Goal: Feedback & Contribution: Leave review/rating

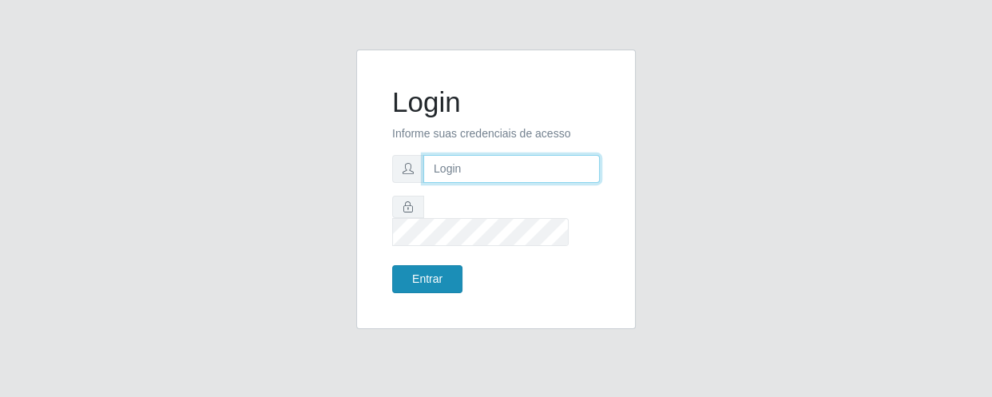
type input "[EMAIL_ADDRESS][DOMAIN_NAME]"
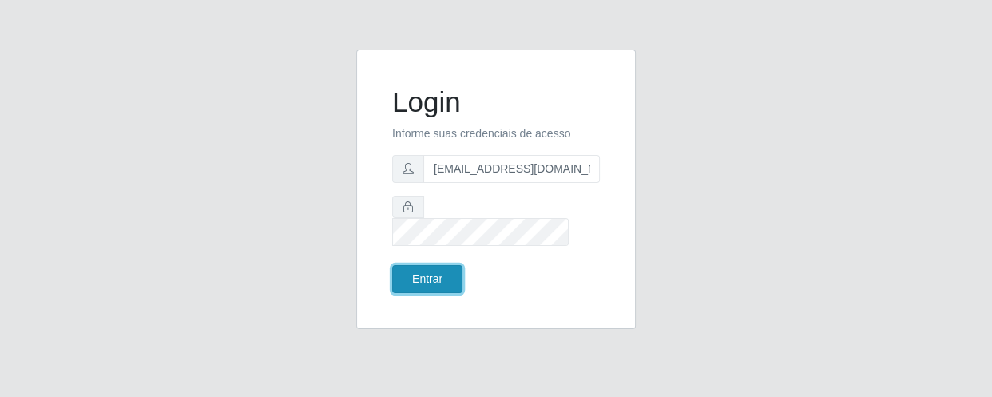
click at [443, 265] on button "Entrar" at bounding box center [427, 279] width 70 height 28
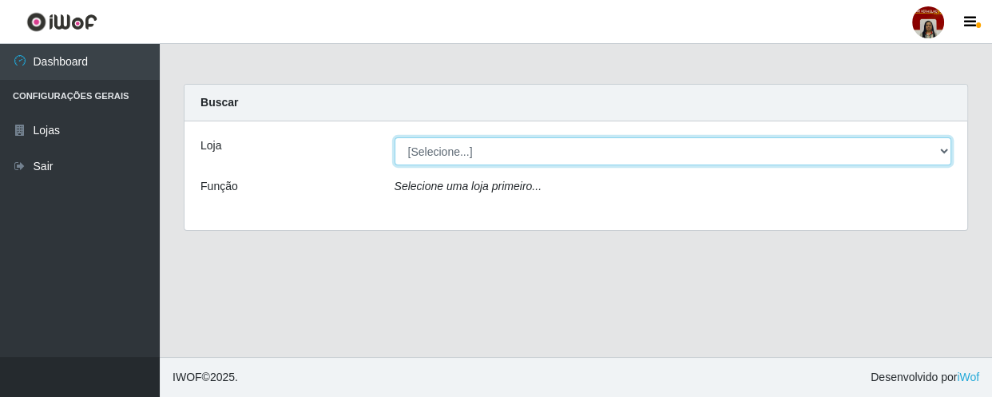
click at [455, 157] on select "[Selecione...] Mar Vermelho - Loja 04" at bounding box center [672, 151] width 557 height 28
select select "251"
click at [394, 137] on select "[Selecione...] Mar Vermelho - Loja 04" at bounding box center [672, 151] width 557 height 28
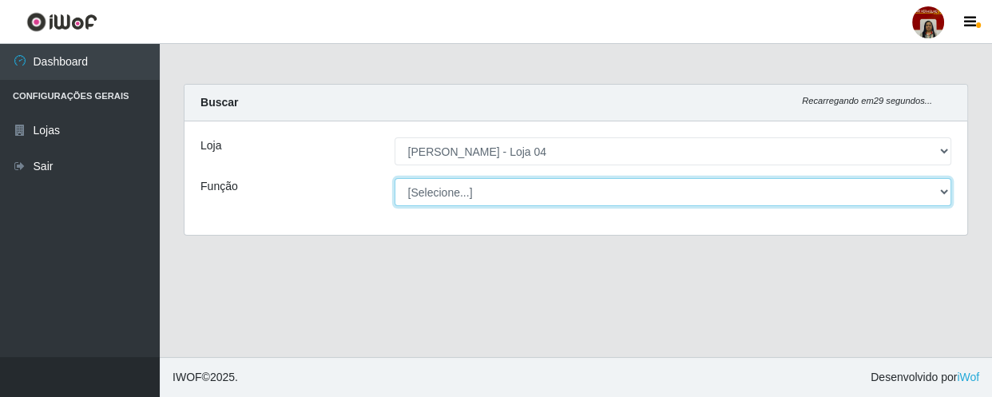
click at [457, 192] on select "[Selecione...] ASG ASG + ASG ++ Auxiliar de Depósito Auxiliar de Depósito + Aux…" at bounding box center [672, 192] width 557 height 28
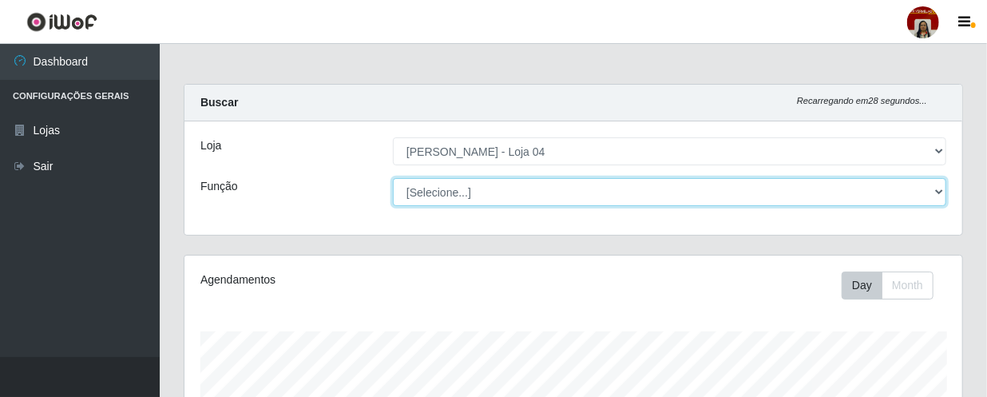
scroll to position [331, 778]
click at [393, 178] on select "[Selecione...] ASG ASG + ASG ++ Auxiliar de Depósito Auxiliar de Depósito + Aux…" at bounding box center [669, 192] width 553 height 28
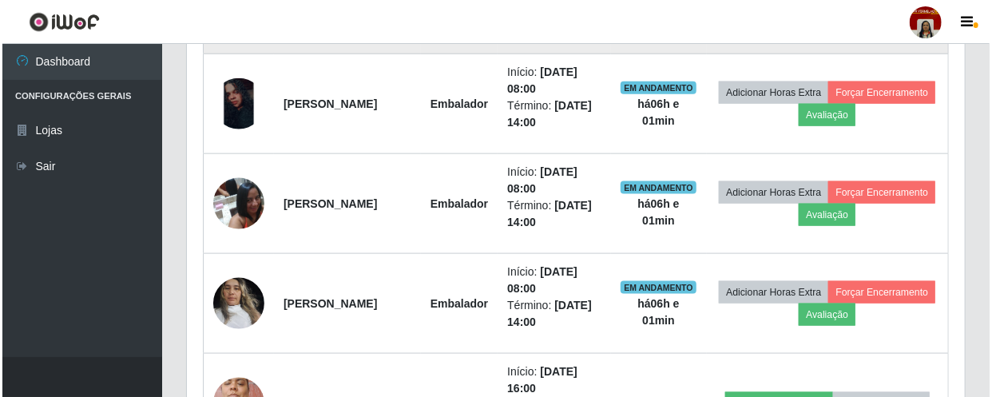
scroll to position [870, 0]
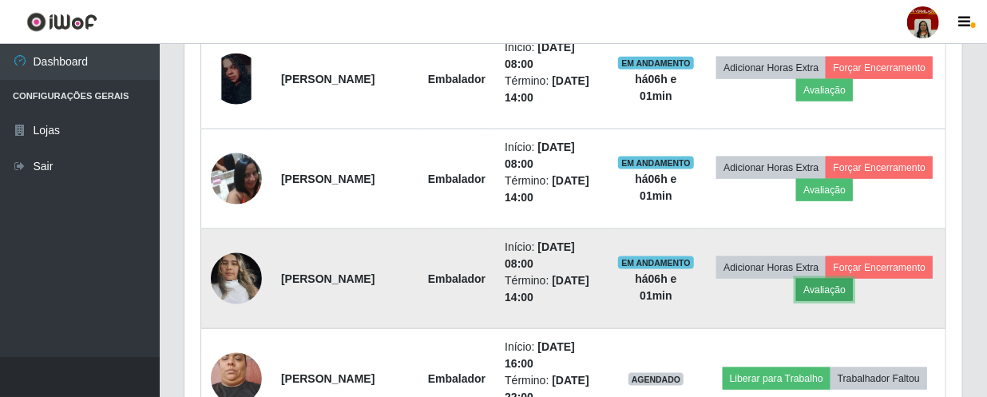
click at [853, 281] on button "Avaliação" at bounding box center [824, 290] width 57 height 22
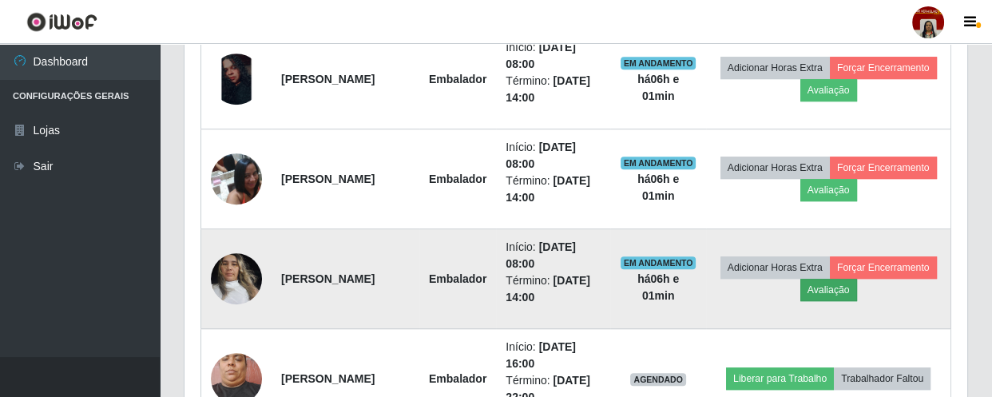
scroll to position [331, 770]
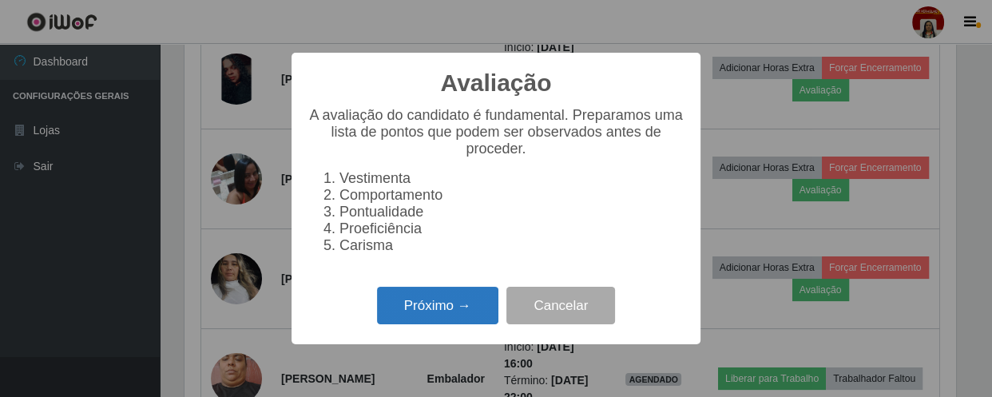
click at [461, 323] on button "Próximo →" at bounding box center [437, 306] width 121 height 38
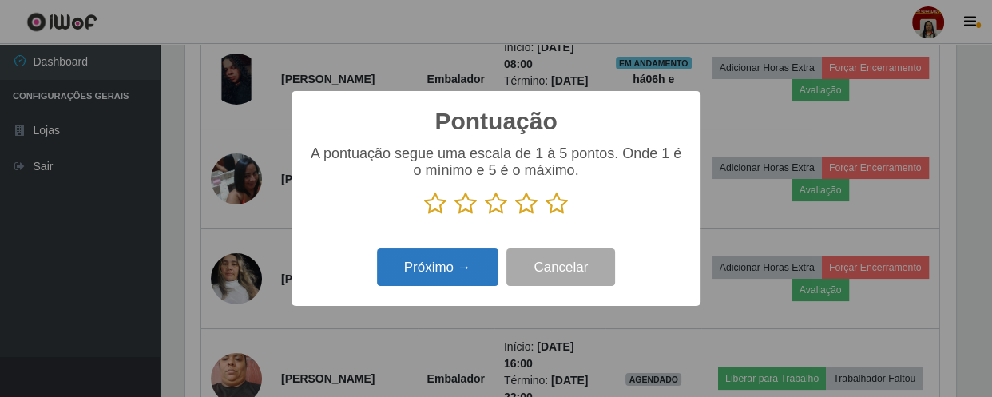
scroll to position [798027, 797586]
click at [563, 200] on icon at bounding box center [556, 204] width 22 height 24
click at [545, 216] on input "radio" at bounding box center [545, 216] width 0 height 0
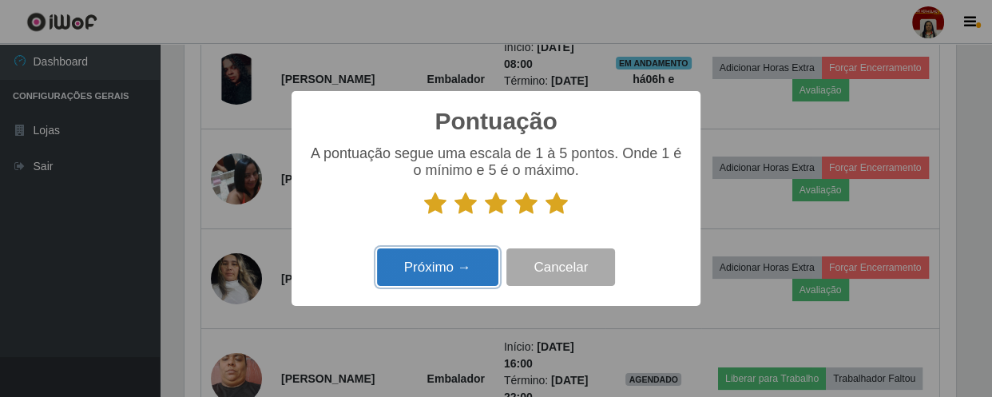
click at [479, 263] on button "Próximo →" at bounding box center [437, 267] width 121 height 38
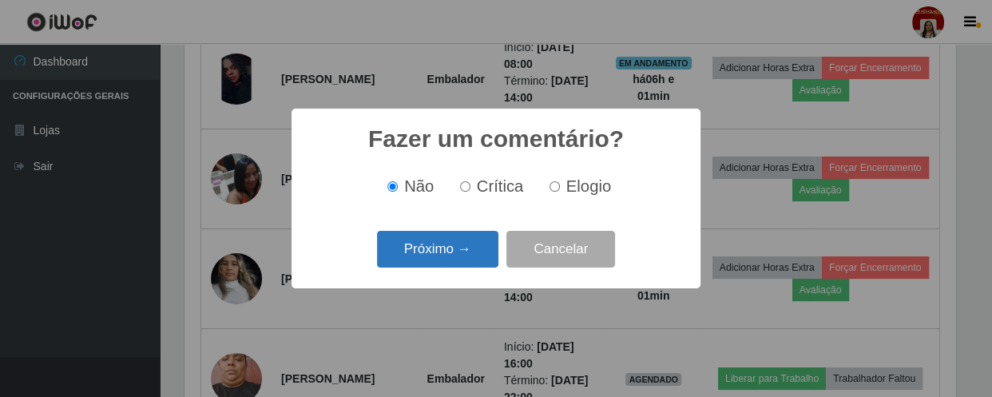
click at [466, 251] on button "Próximo →" at bounding box center [437, 250] width 121 height 38
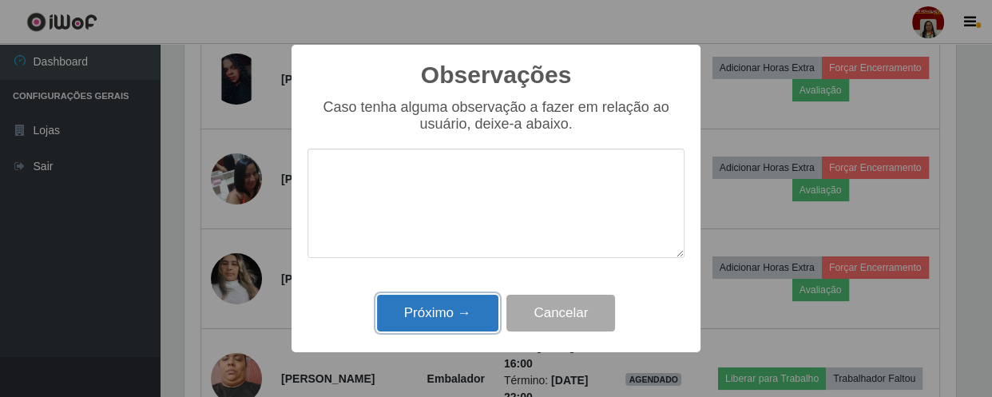
click at [472, 315] on button "Próximo →" at bounding box center [437, 314] width 121 height 38
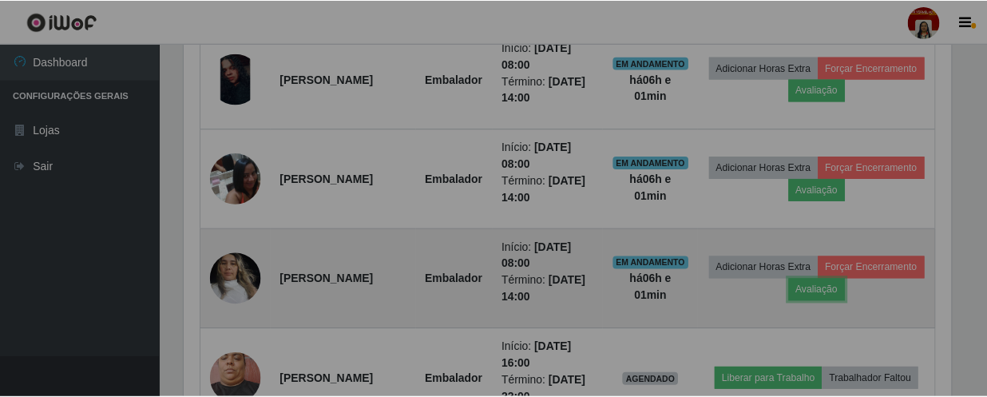
scroll to position [331, 778]
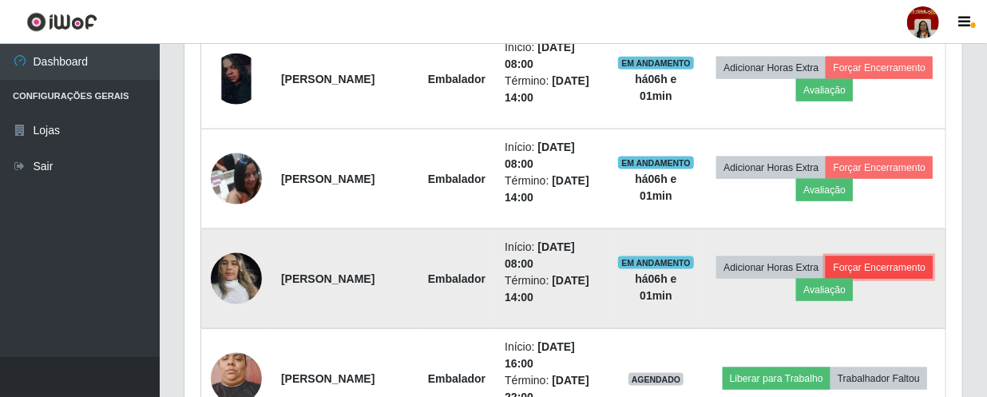
click at [826, 279] on button "Forçar Encerramento" at bounding box center [879, 267] width 107 height 22
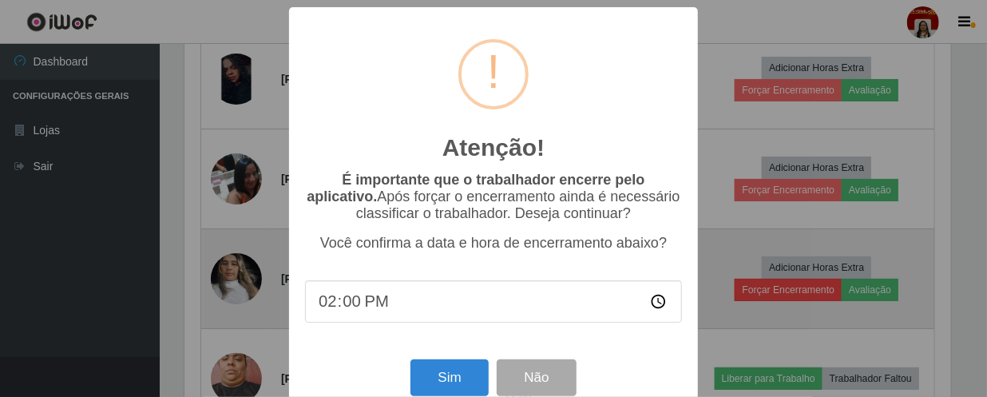
scroll to position [331, 770]
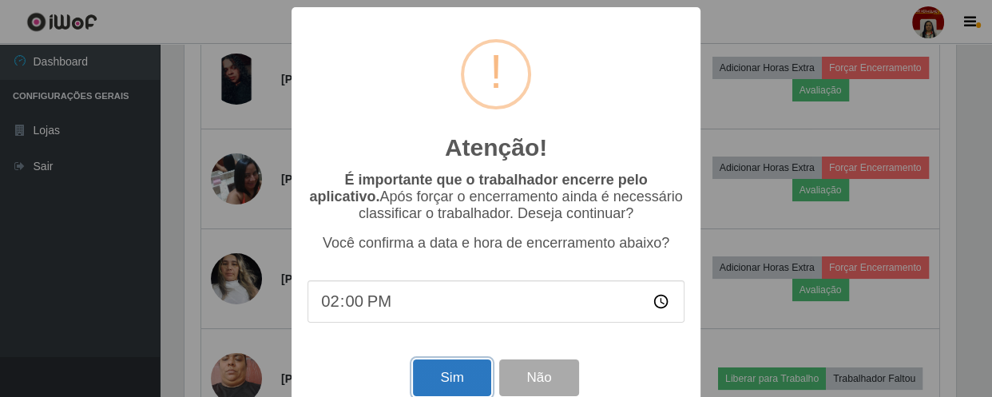
click at [449, 382] on button "Sim" at bounding box center [451, 378] width 77 height 38
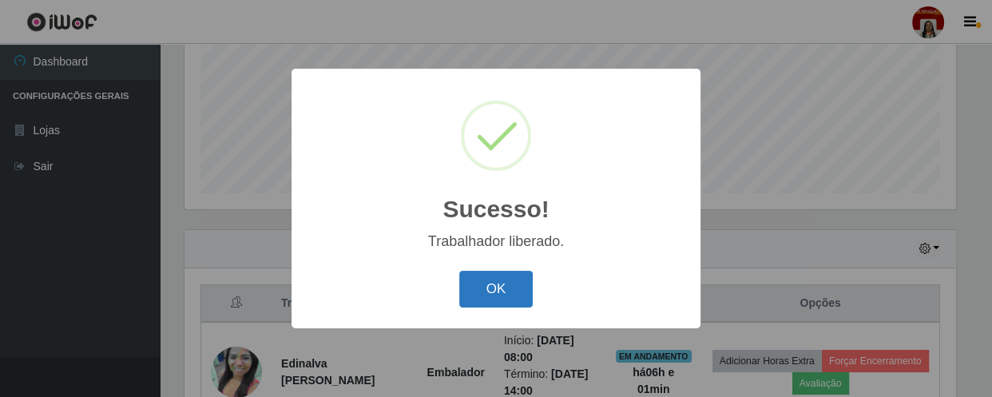
click at [517, 292] on button "OK" at bounding box center [496, 290] width 74 height 38
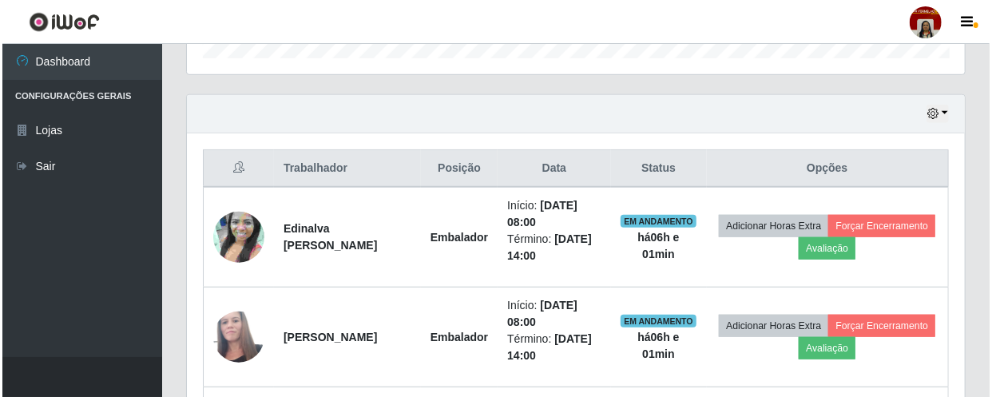
scroll to position [523, 0]
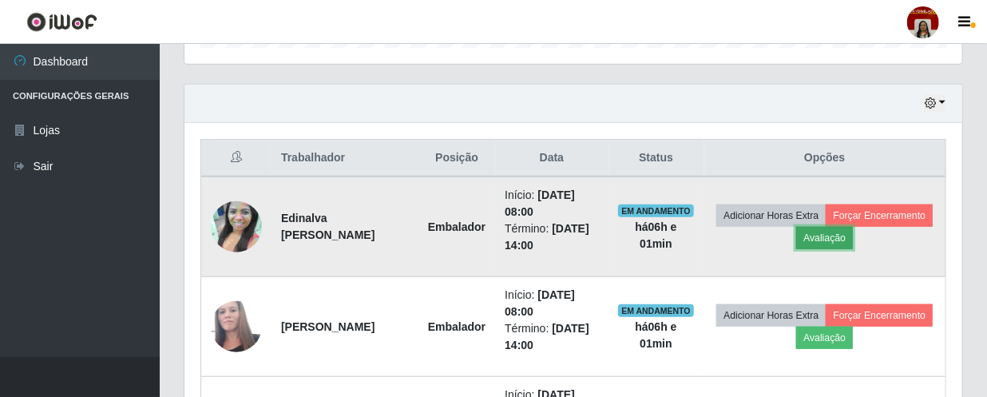
click at [853, 232] on button "Avaliação" at bounding box center [824, 238] width 57 height 22
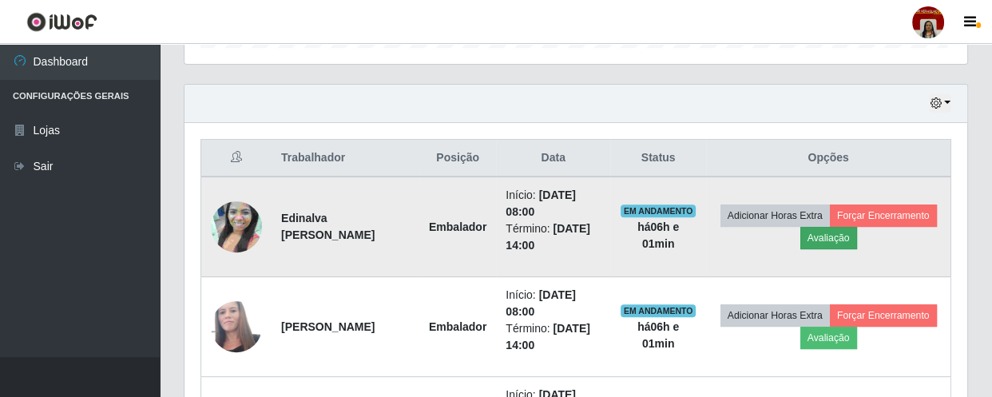
scroll to position [331, 770]
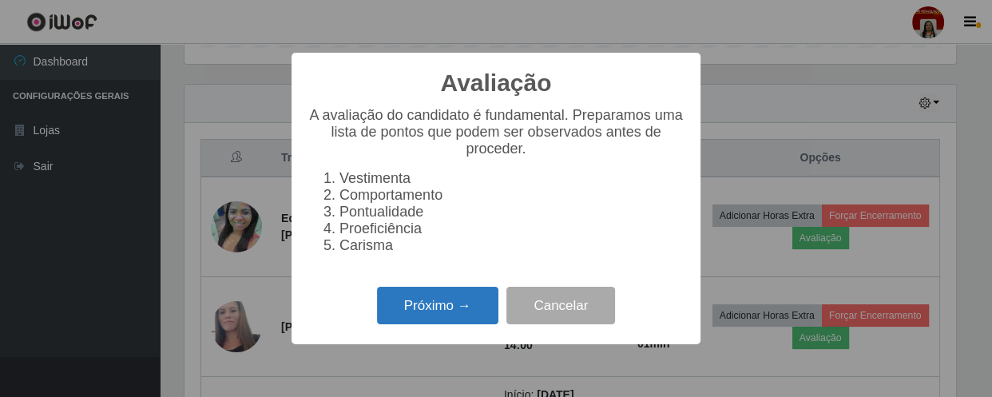
click at [423, 319] on button "Próximo →" at bounding box center [437, 306] width 121 height 38
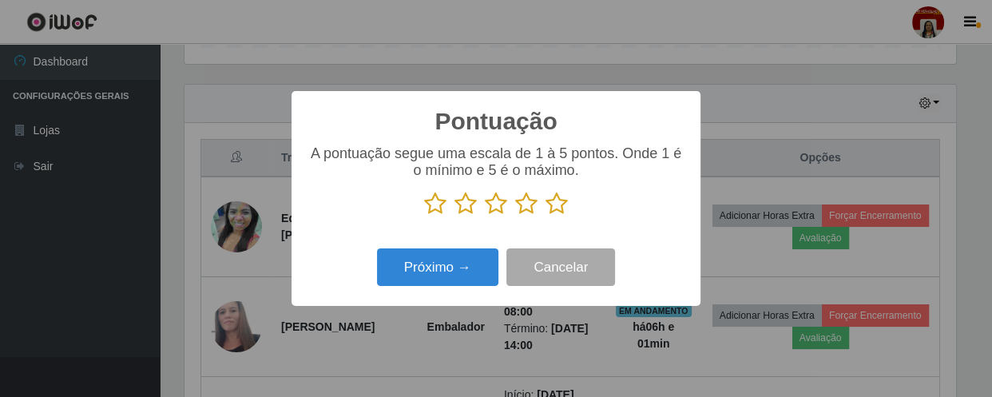
click at [559, 208] on icon at bounding box center [556, 204] width 22 height 24
click at [545, 216] on input "radio" at bounding box center [545, 216] width 0 height 0
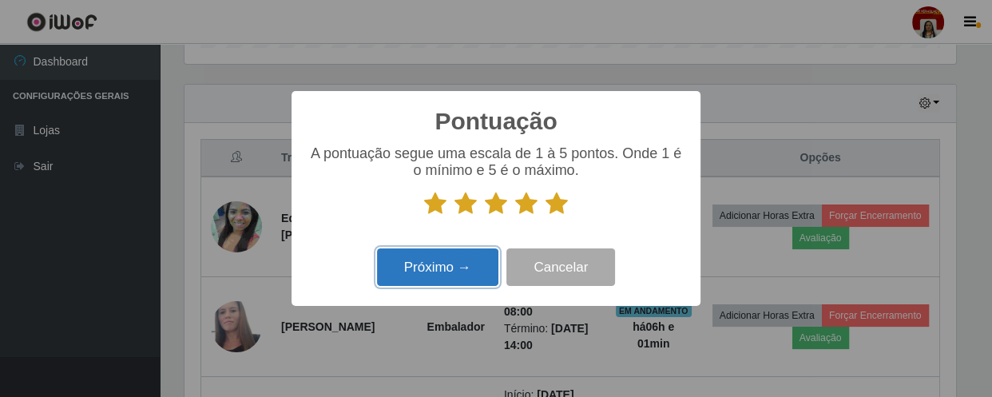
click at [438, 275] on button "Próximo →" at bounding box center [437, 267] width 121 height 38
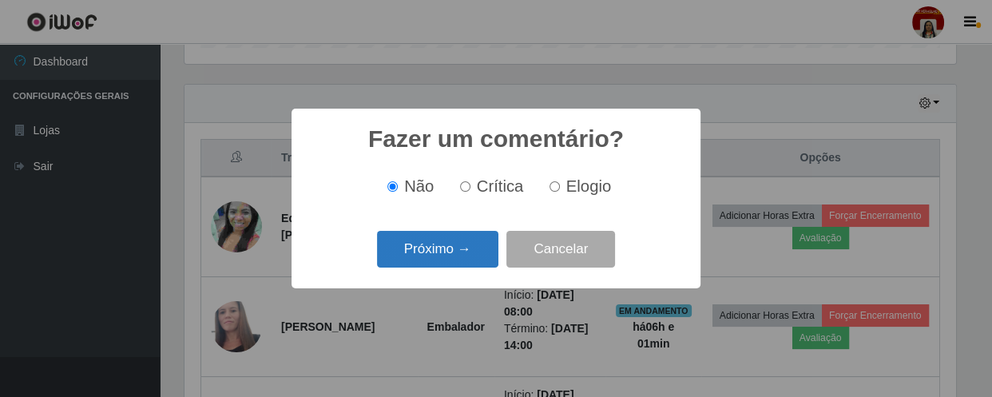
click at [445, 255] on button "Próximo →" at bounding box center [437, 250] width 121 height 38
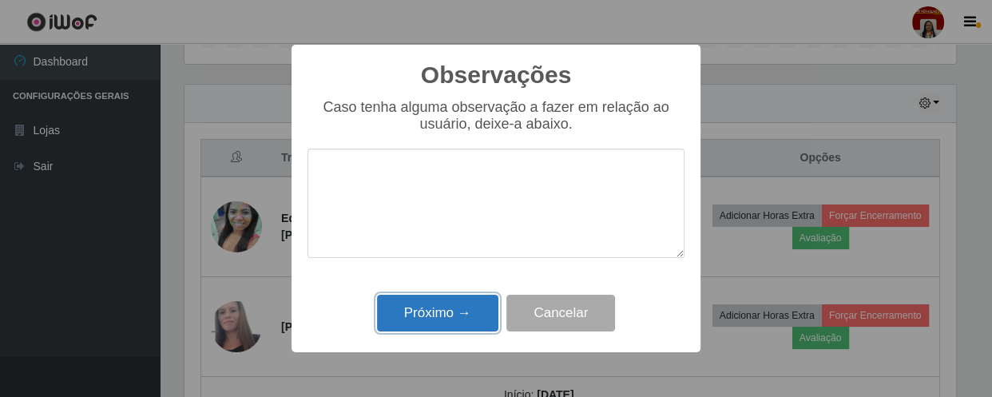
click at [446, 319] on button "Próximo →" at bounding box center [437, 314] width 121 height 38
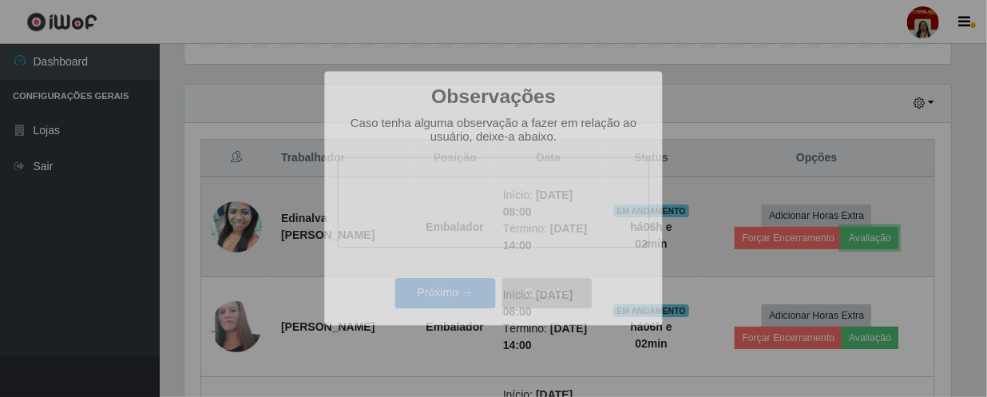
scroll to position [331, 778]
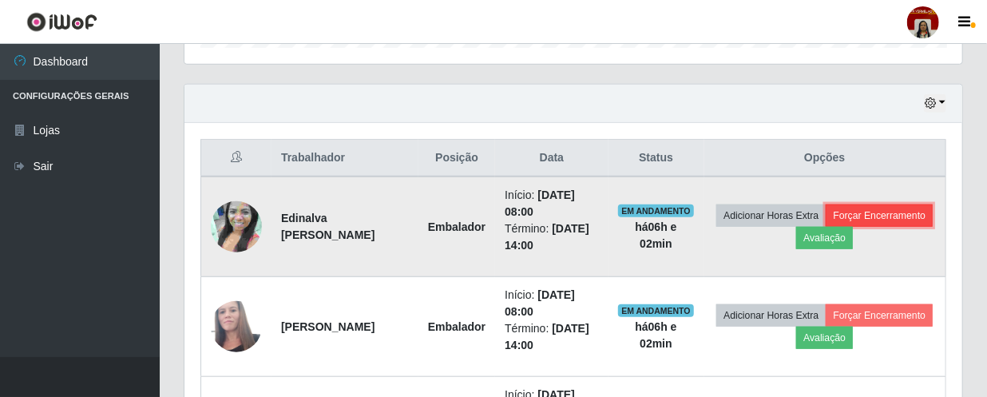
click at [826, 226] on button "Forçar Encerramento" at bounding box center [879, 215] width 107 height 22
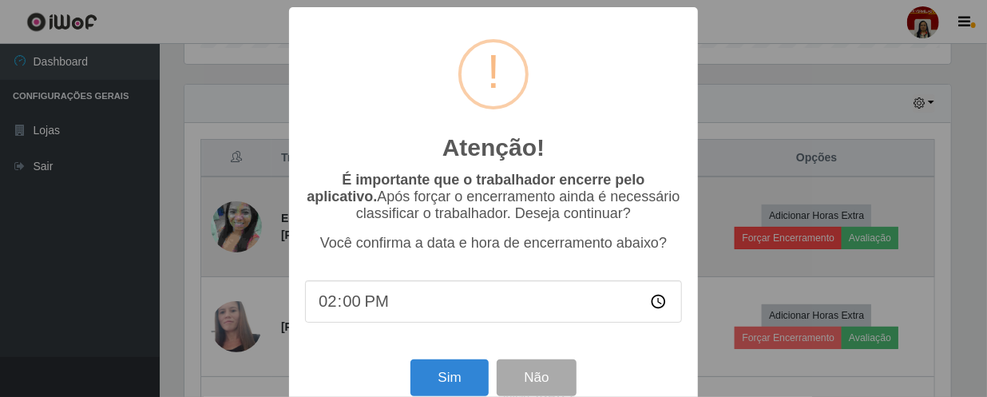
scroll to position [331, 770]
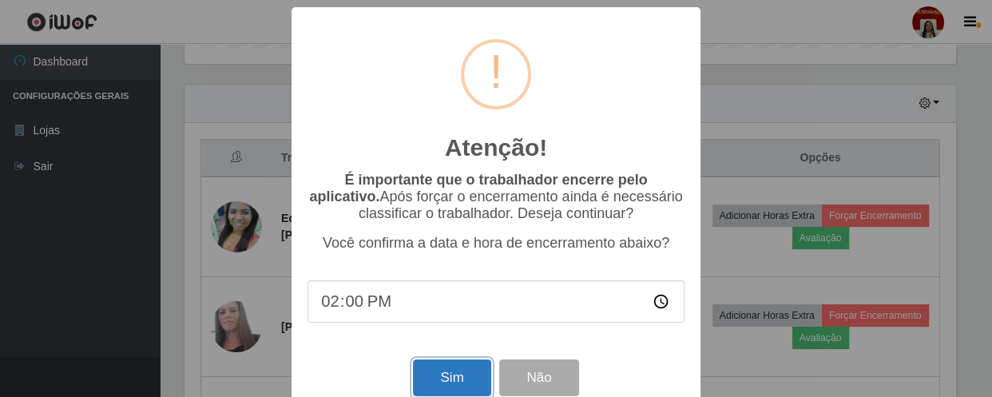
click at [449, 383] on button "Sim" at bounding box center [451, 378] width 77 height 38
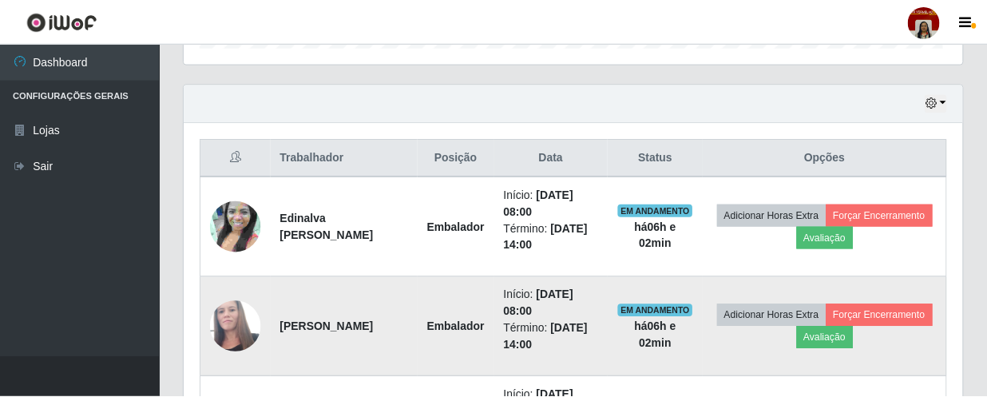
scroll to position [0, 0]
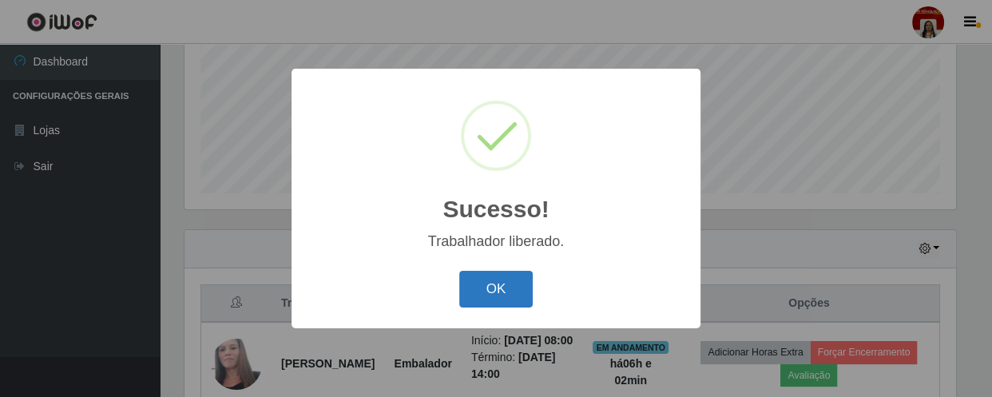
click at [512, 294] on button "OK" at bounding box center [496, 290] width 74 height 38
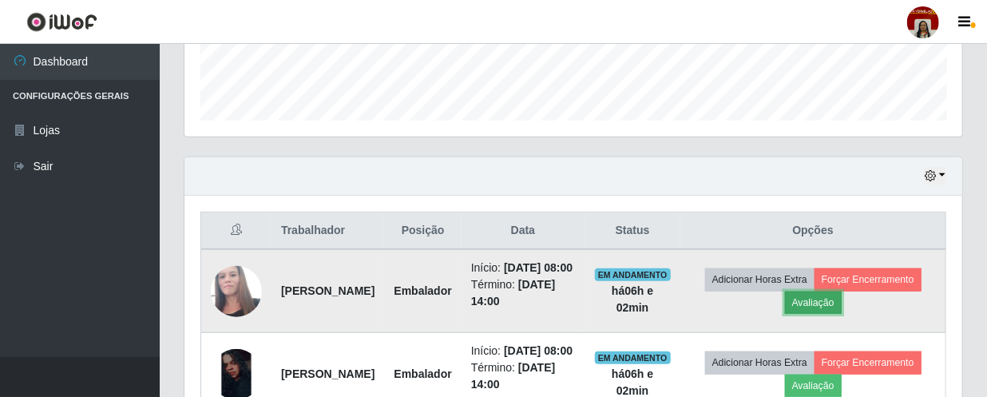
click at [841, 301] on button "Avaliação" at bounding box center [813, 302] width 57 height 22
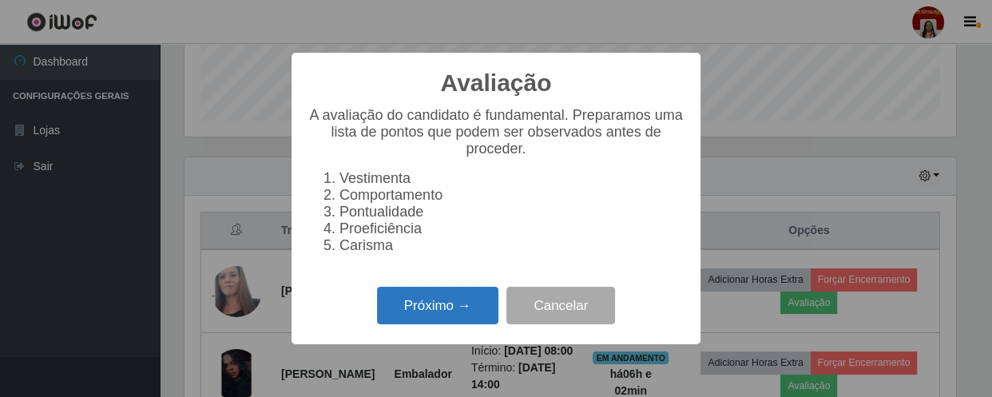
click at [461, 314] on button "Próximo →" at bounding box center [437, 306] width 121 height 38
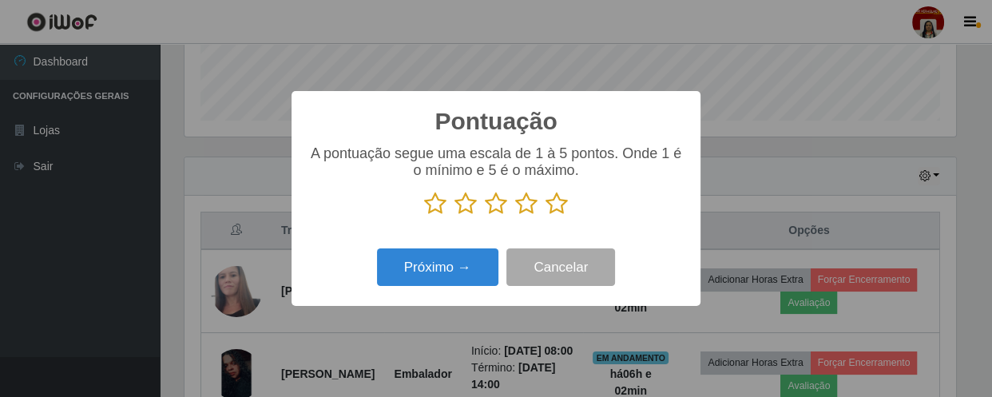
click at [555, 204] on icon at bounding box center [556, 204] width 22 height 24
click at [545, 216] on input "radio" at bounding box center [545, 216] width 0 height 0
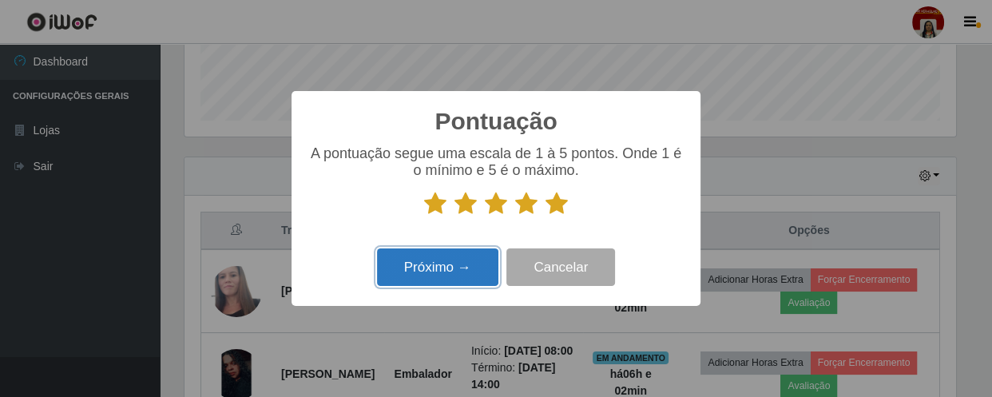
click at [466, 263] on button "Próximo →" at bounding box center [437, 267] width 121 height 38
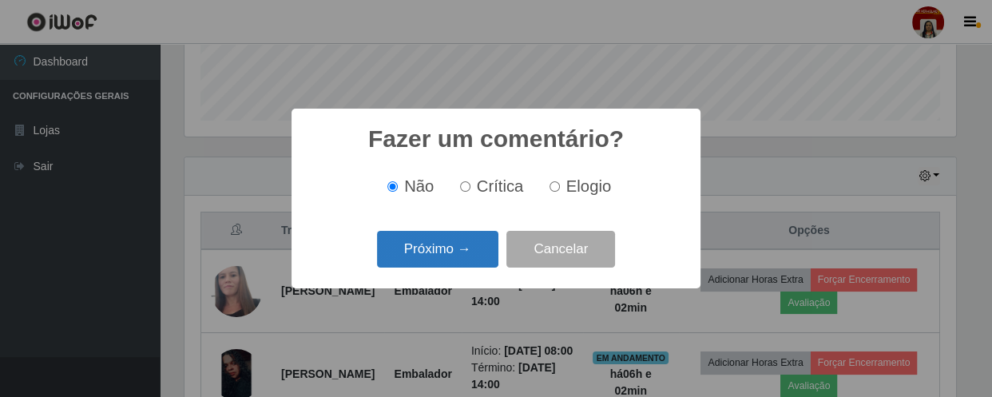
click at [460, 257] on button "Próximo →" at bounding box center [437, 250] width 121 height 38
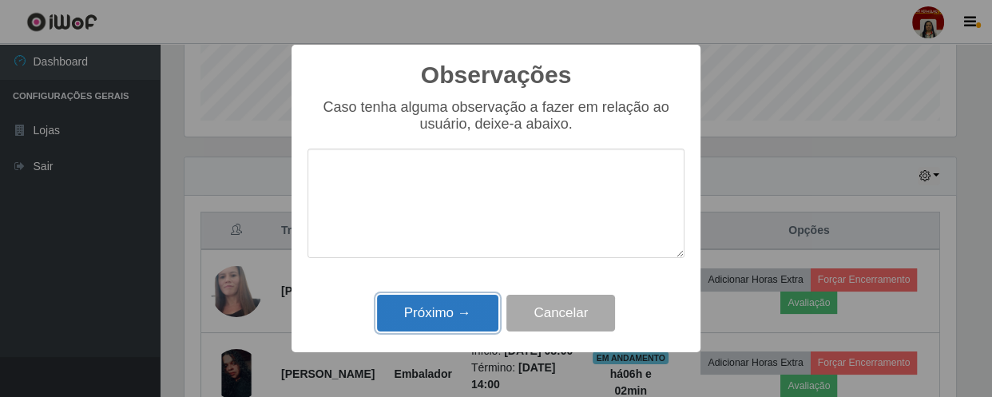
click at [463, 306] on button "Próximo →" at bounding box center [437, 314] width 121 height 38
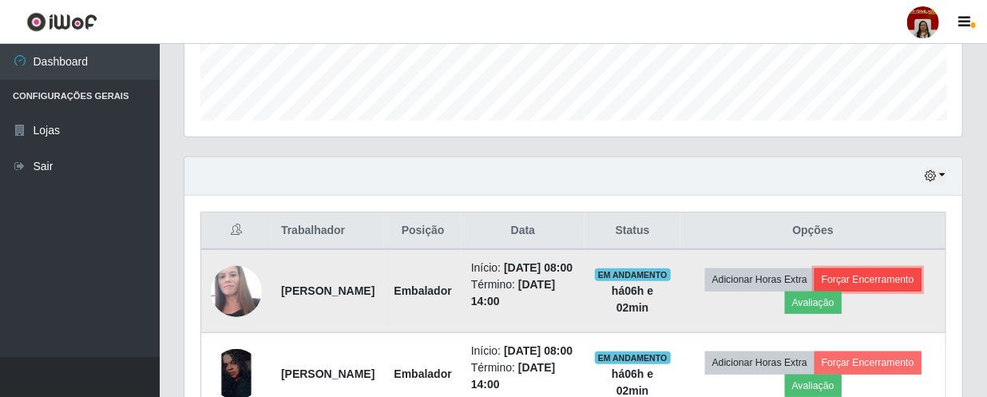
click at [814, 291] on button "Forçar Encerramento" at bounding box center [867, 279] width 107 height 22
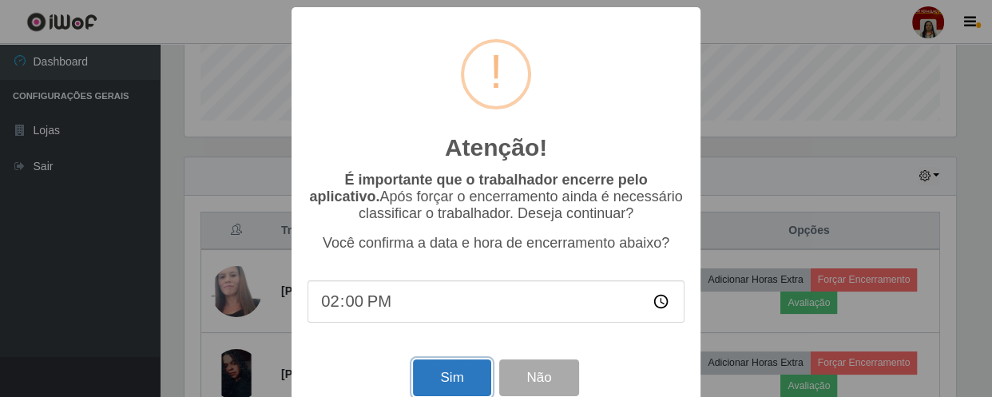
click at [469, 381] on button "Sim" at bounding box center [451, 378] width 77 height 38
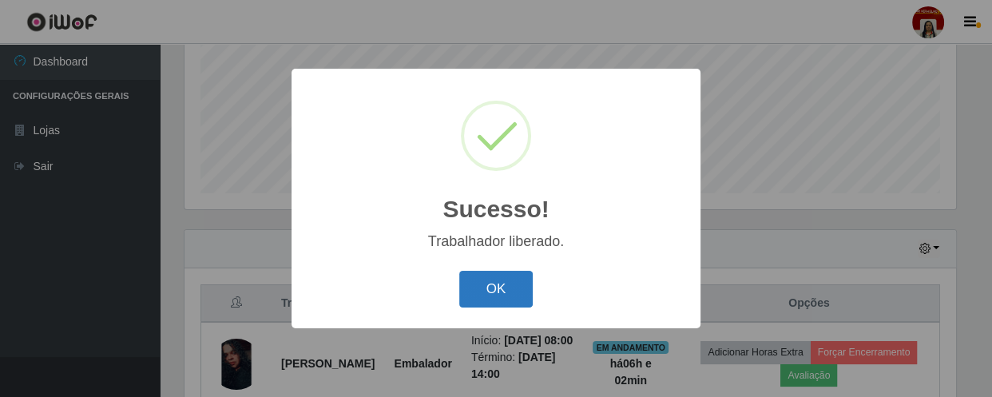
click at [503, 300] on button "OK" at bounding box center [496, 290] width 74 height 38
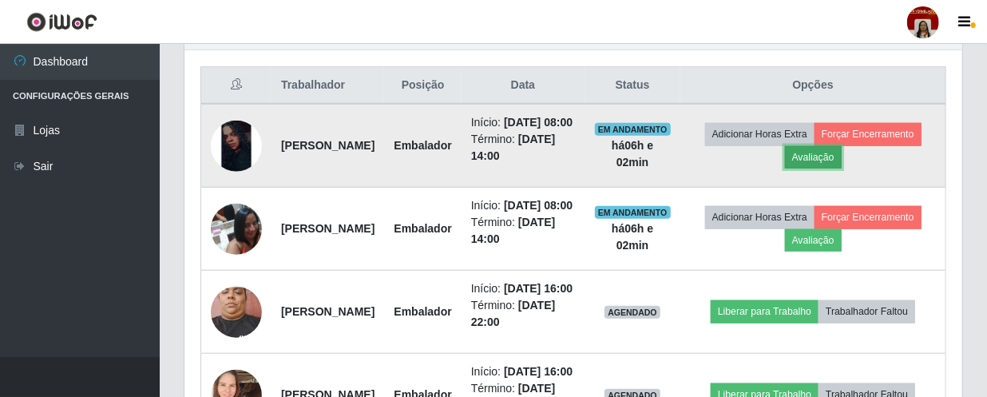
click at [841, 168] on button "Avaliação" at bounding box center [813, 157] width 57 height 22
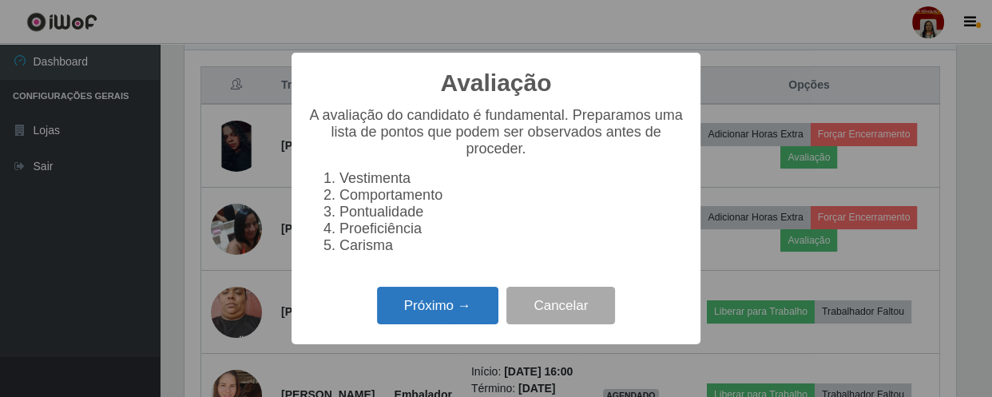
click at [456, 307] on button "Próximo →" at bounding box center [437, 306] width 121 height 38
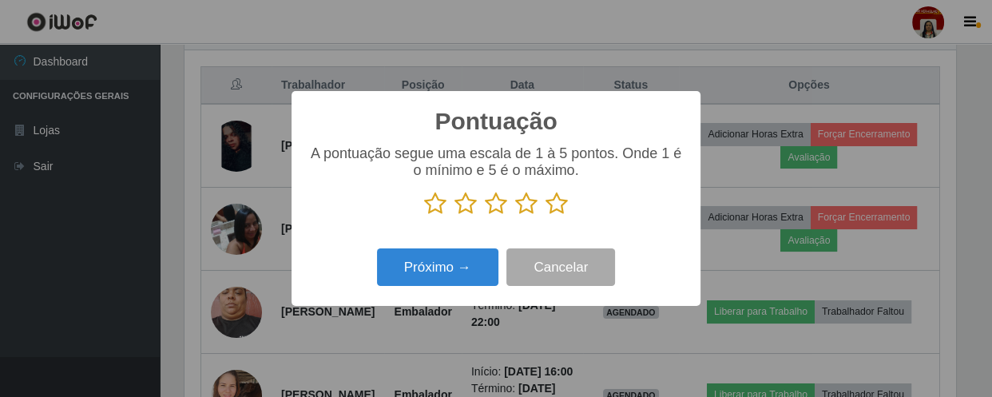
click at [563, 194] on icon at bounding box center [556, 204] width 22 height 24
click at [545, 216] on input "radio" at bounding box center [545, 216] width 0 height 0
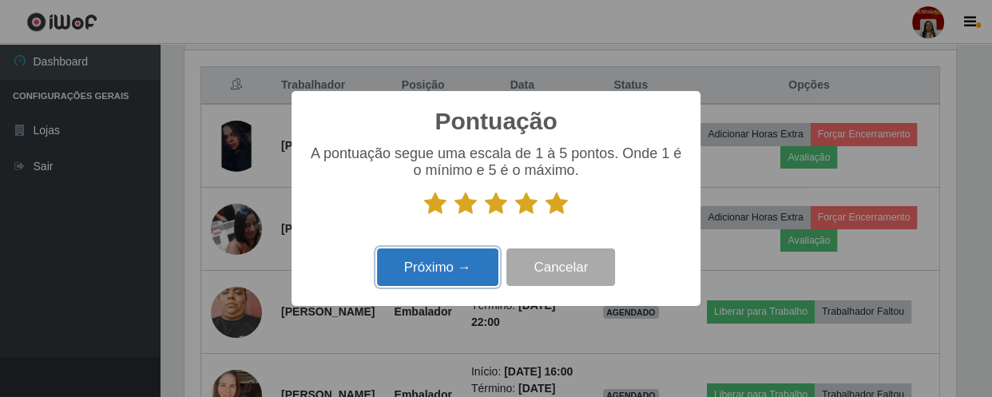
click at [473, 269] on button "Próximo →" at bounding box center [437, 267] width 121 height 38
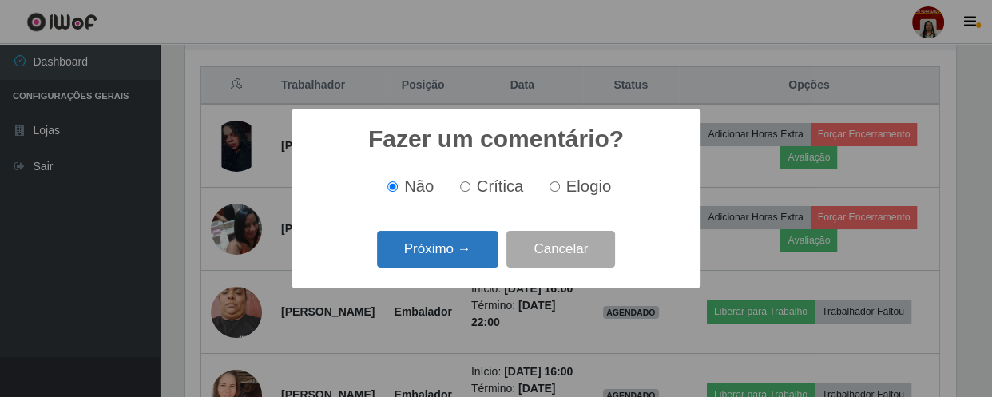
click at [473, 242] on button "Próximo →" at bounding box center [437, 250] width 121 height 38
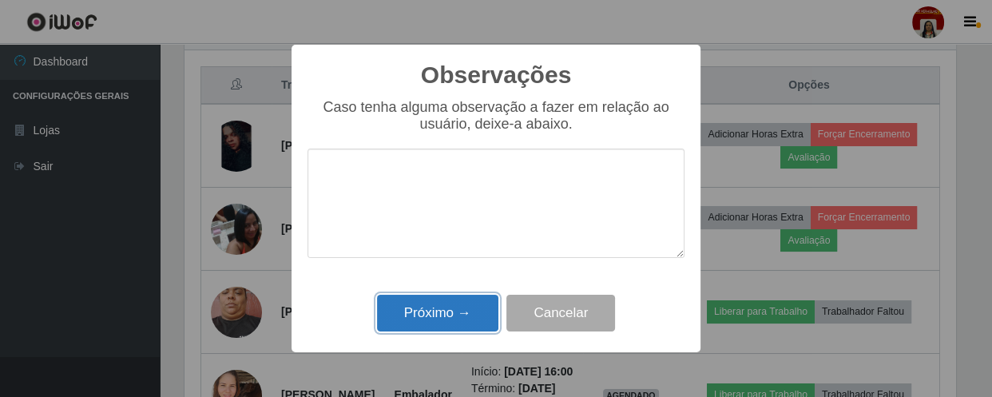
click at [463, 307] on button "Próximo →" at bounding box center [437, 314] width 121 height 38
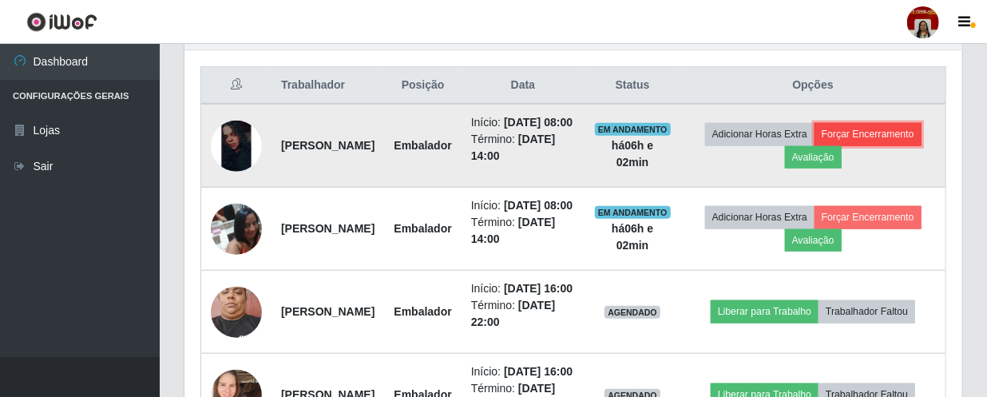
click at [818, 145] on button "Forçar Encerramento" at bounding box center [867, 134] width 107 height 22
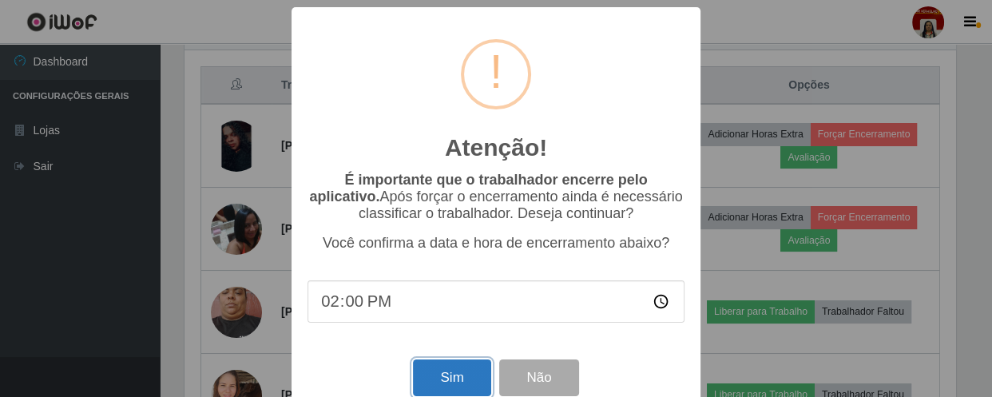
click at [460, 374] on button "Sim" at bounding box center [451, 378] width 77 height 38
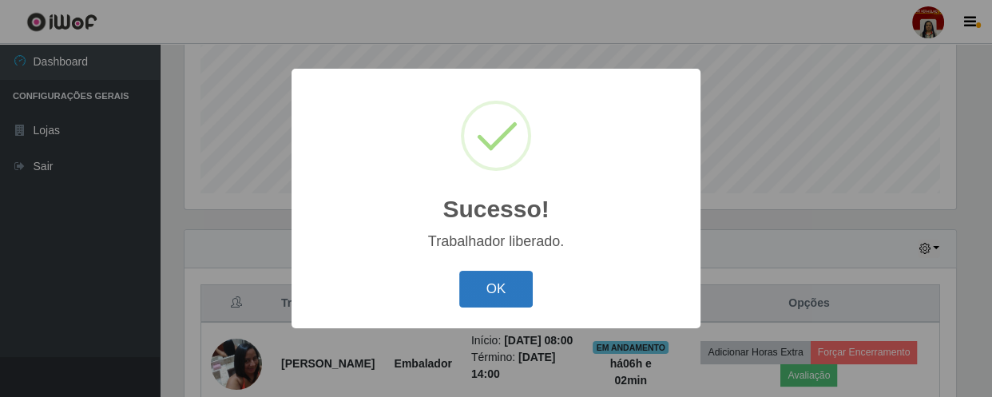
click at [512, 278] on button "OK" at bounding box center [496, 290] width 74 height 38
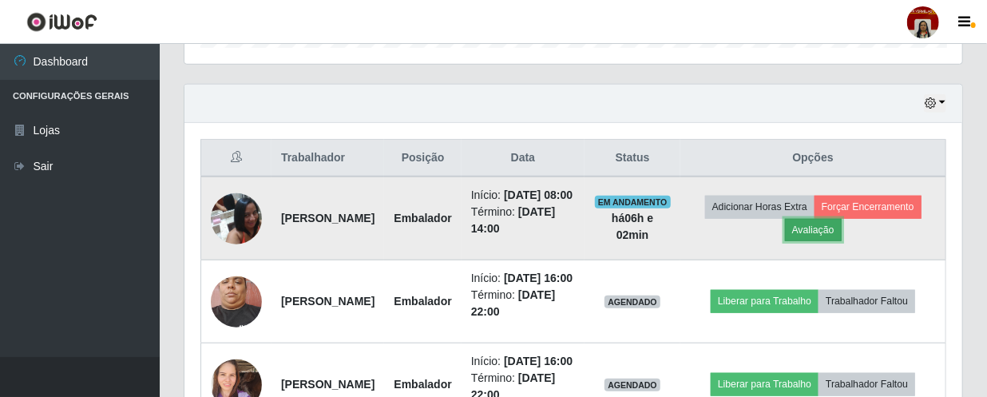
click at [841, 228] on button "Avaliação" at bounding box center [813, 230] width 57 height 22
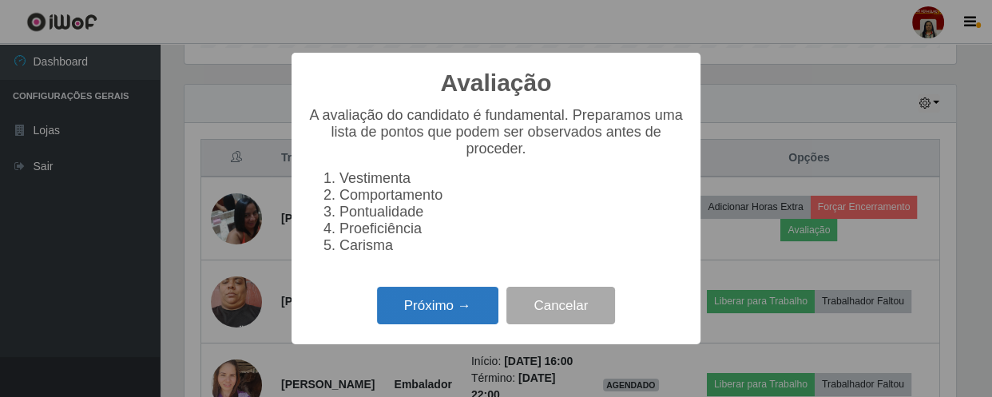
click at [426, 307] on button "Próximo →" at bounding box center [437, 306] width 121 height 38
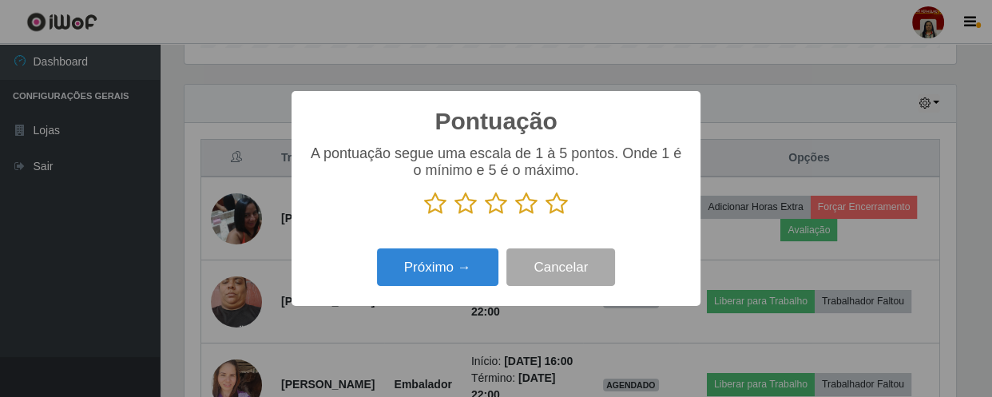
click at [560, 203] on icon at bounding box center [556, 204] width 22 height 24
click at [545, 216] on input "radio" at bounding box center [545, 216] width 0 height 0
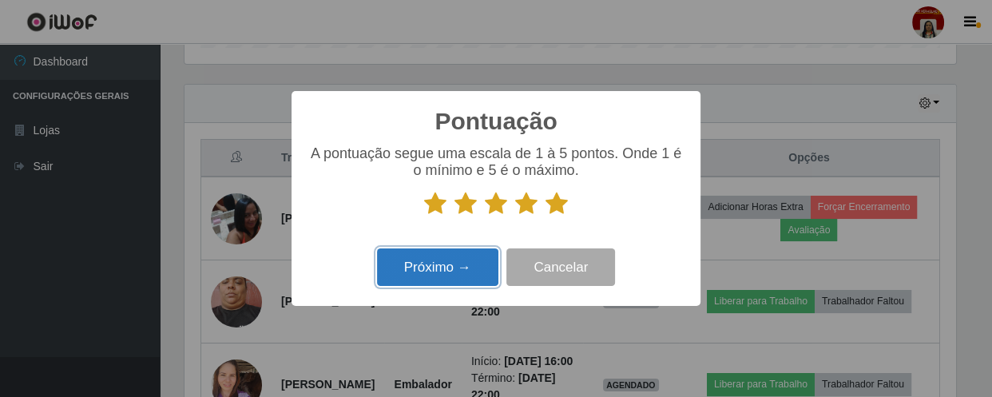
click at [433, 279] on button "Próximo →" at bounding box center [437, 267] width 121 height 38
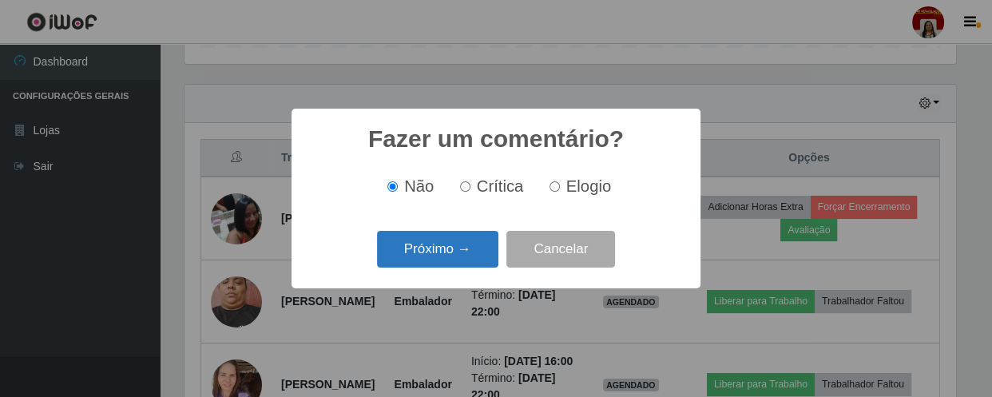
click at [462, 251] on button "Próximo →" at bounding box center [437, 250] width 121 height 38
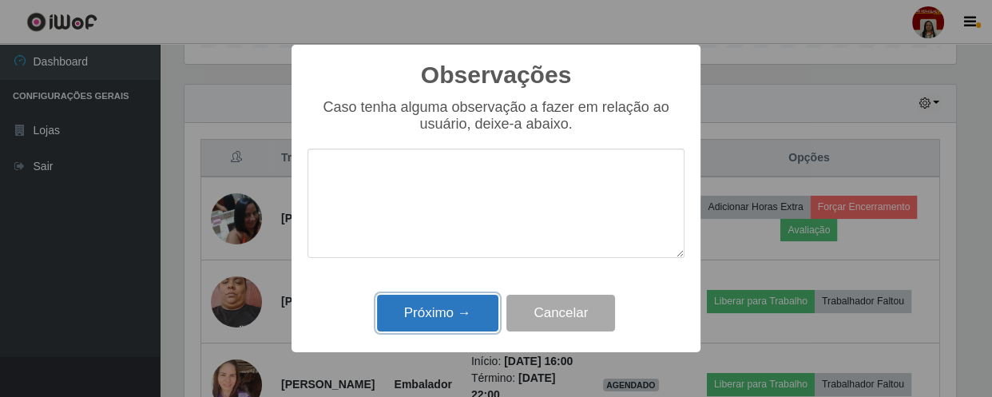
click at [461, 323] on button "Próximo →" at bounding box center [437, 314] width 121 height 38
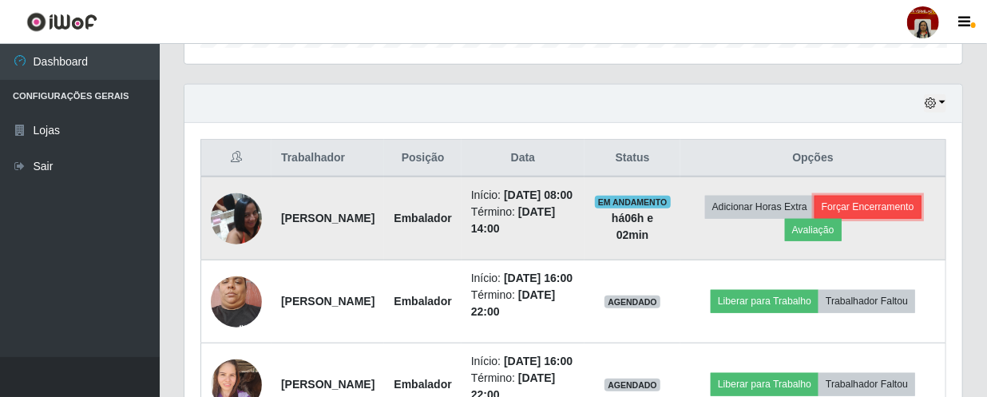
click at [814, 218] on button "Forçar Encerramento" at bounding box center [867, 207] width 107 height 22
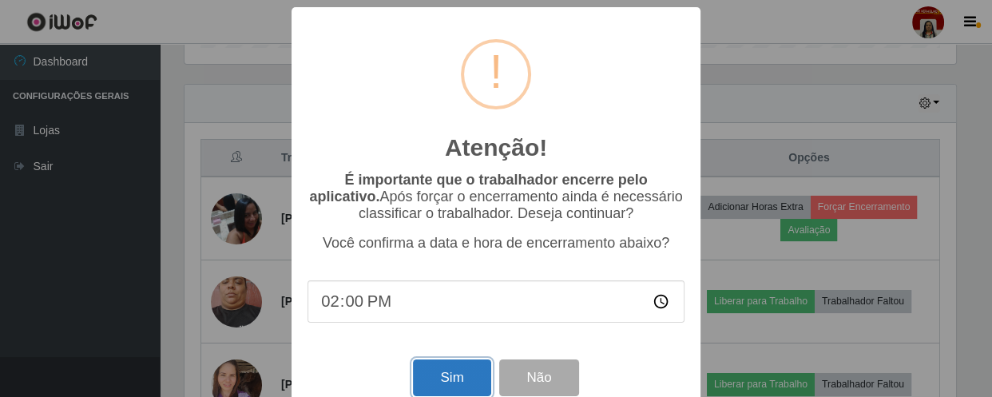
click at [439, 390] on button "Sim" at bounding box center [451, 378] width 77 height 38
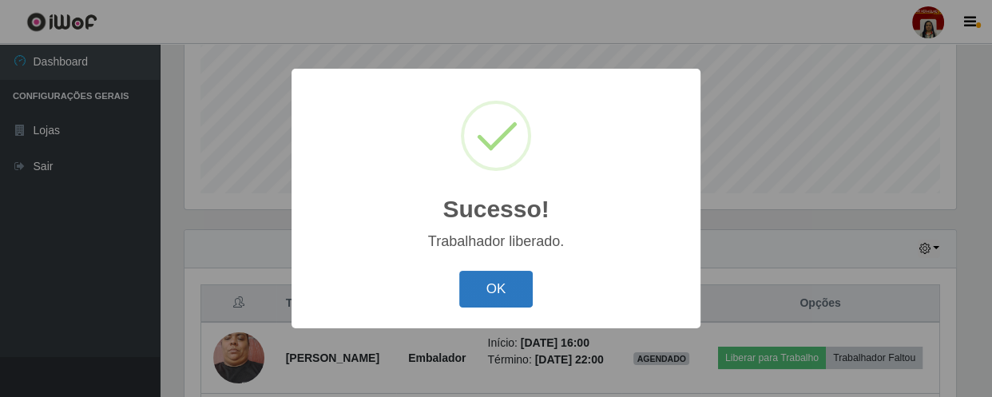
click at [488, 291] on button "OK" at bounding box center [496, 290] width 74 height 38
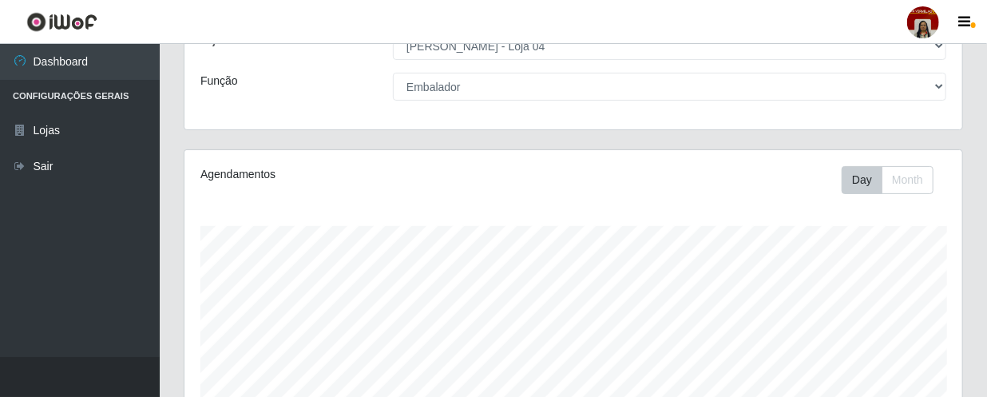
scroll to position [78, 0]
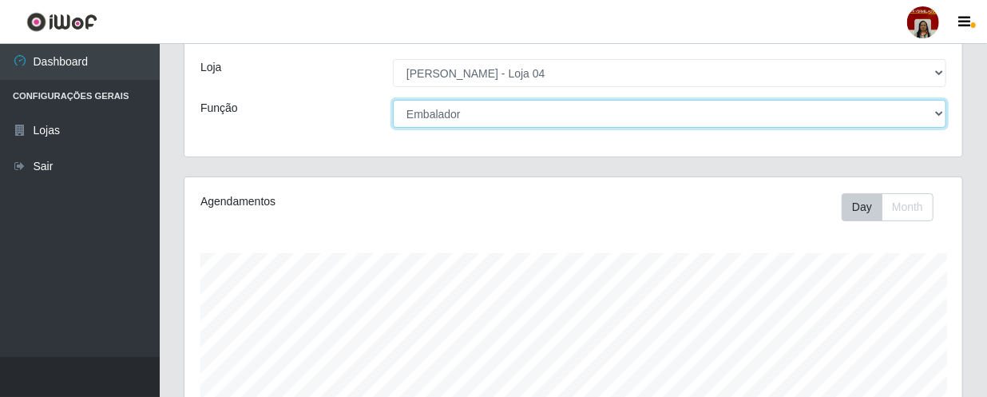
click at [487, 119] on select "[Selecione...] ASG ASG + ASG ++ Auxiliar de Depósito Auxiliar de Depósito + Aux…" at bounding box center [669, 114] width 553 height 28
select select "22"
click at [393, 100] on select "[Selecione...] ASG ASG + ASG ++ Auxiliar de Depósito Auxiliar de Depósito + Aux…" at bounding box center [669, 114] width 553 height 28
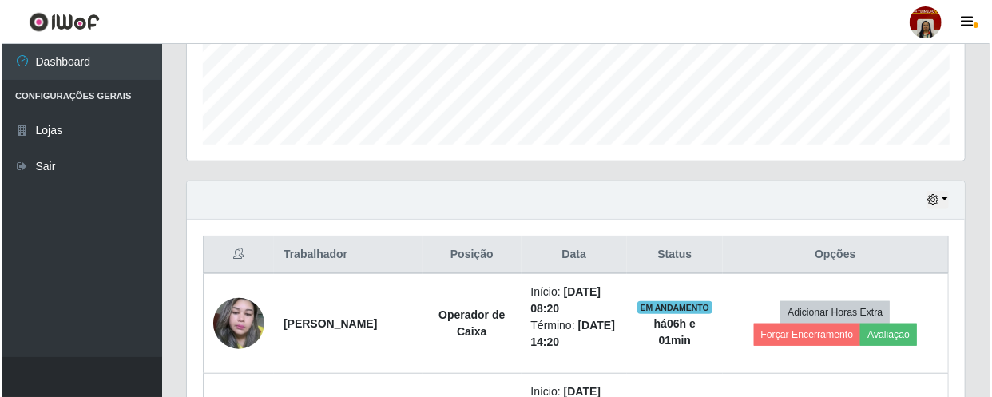
scroll to position [513, 0]
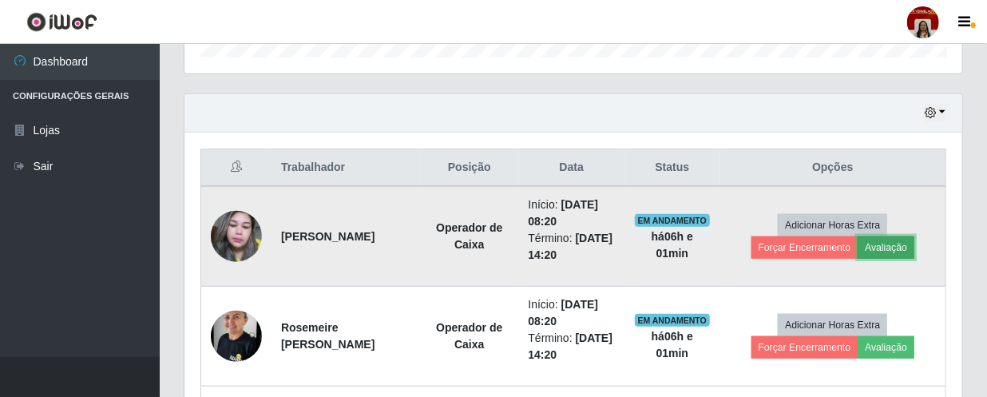
click at [910, 246] on button "Avaliação" at bounding box center [885, 247] width 57 height 22
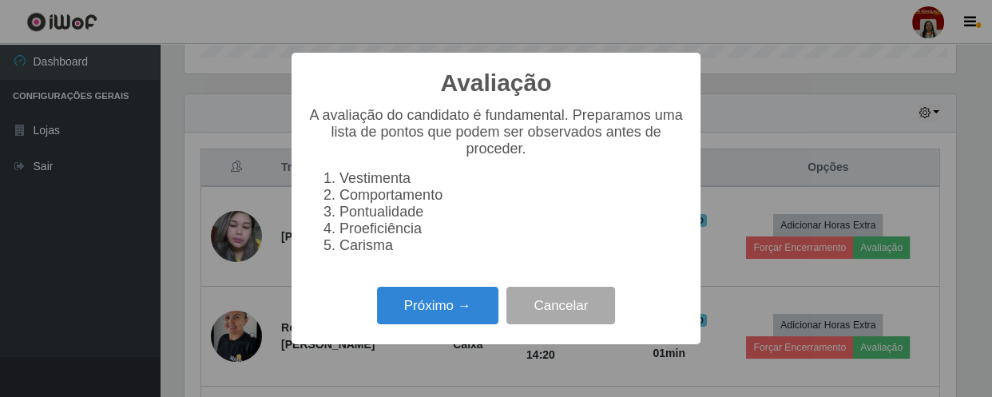
scroll to position [331, 770]
click at [455, 316] on button "Próximo →" at bounding box center [437, 306] width 121 height 38
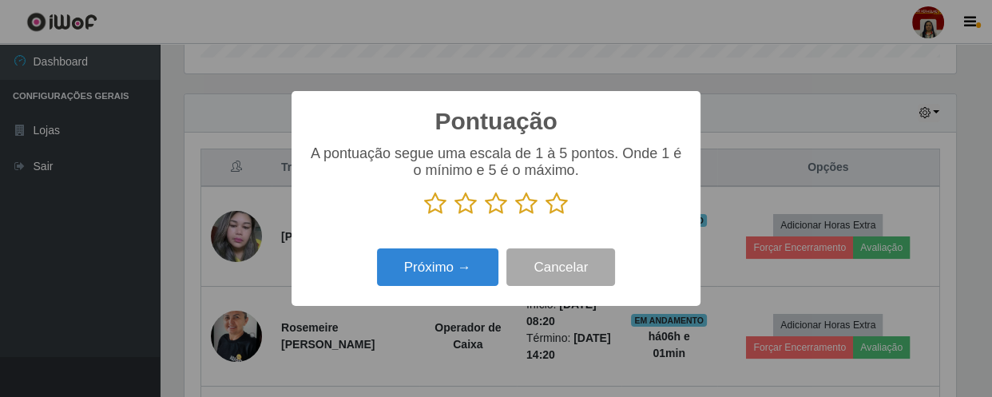
scroll to position [798027, 797586]
click at [548, 208] on icon at bounding box center [556, 204] width 22 height 24
click at [545, 216] on input "radio" at bounding box center [545, 216] width 0 height 0
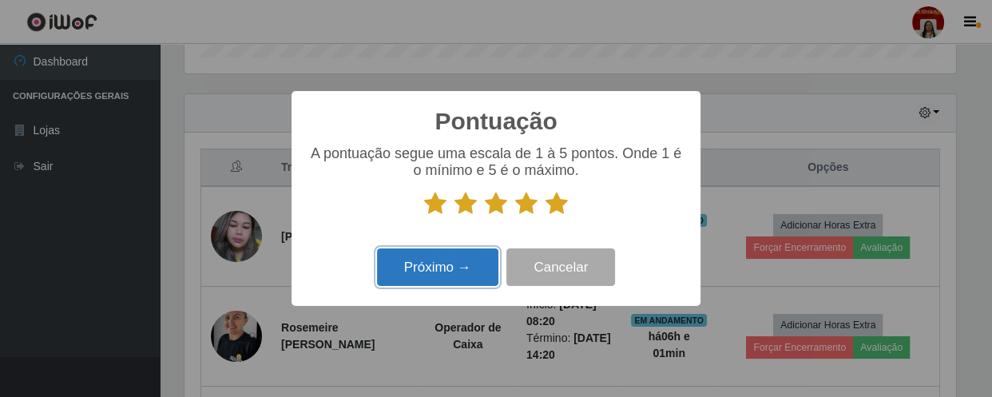
click at [449, 264] on button "Próximo →" at bounding box center [437, 267] width 121 height 38
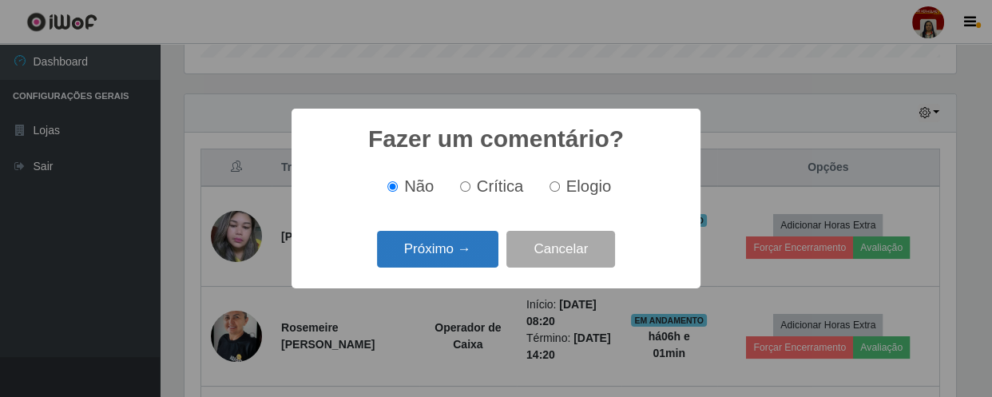
click at [465, 249] on button "Próximo →" at bounding box center [437, 250] width 121 height 38
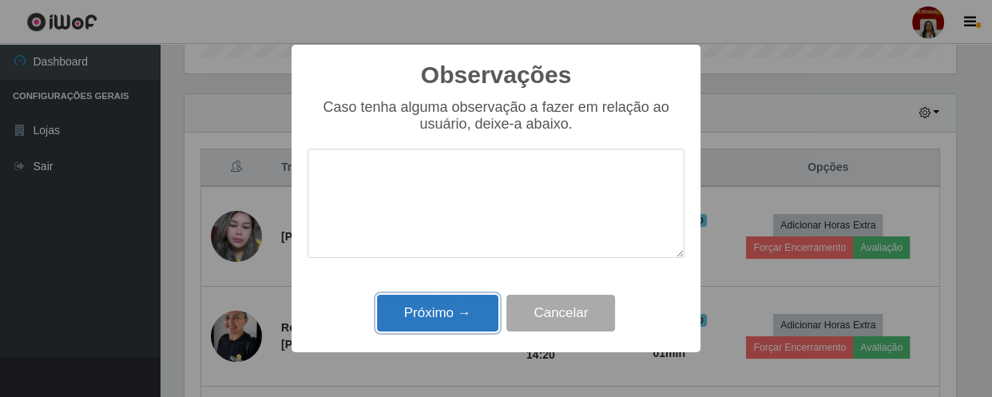
click at [454, 324] on button "Próximo →" at bounding box center [437, 314] width 121 height 38
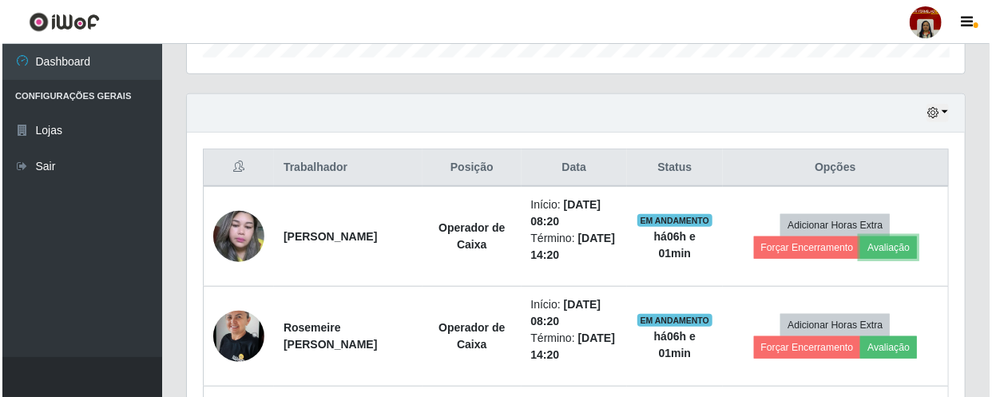
scroll to position [331, 778]
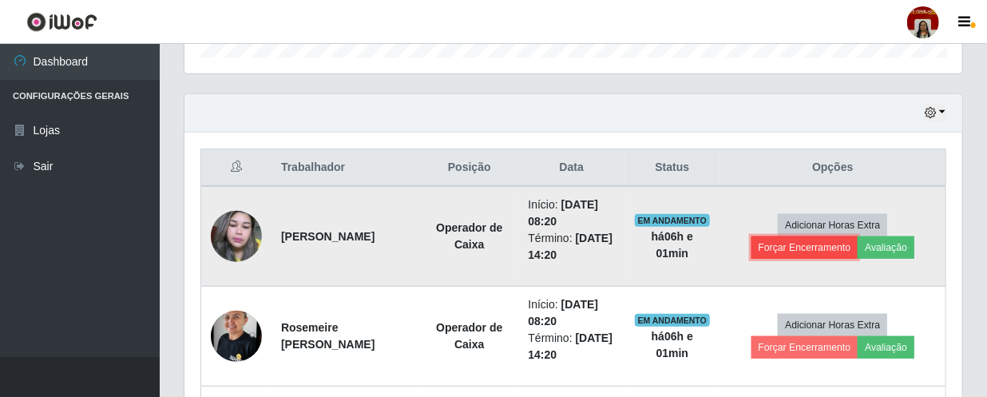
click at [789, 247] on button "Forçar Encerramento" at bounding box center [804, 247] width 107 height 22
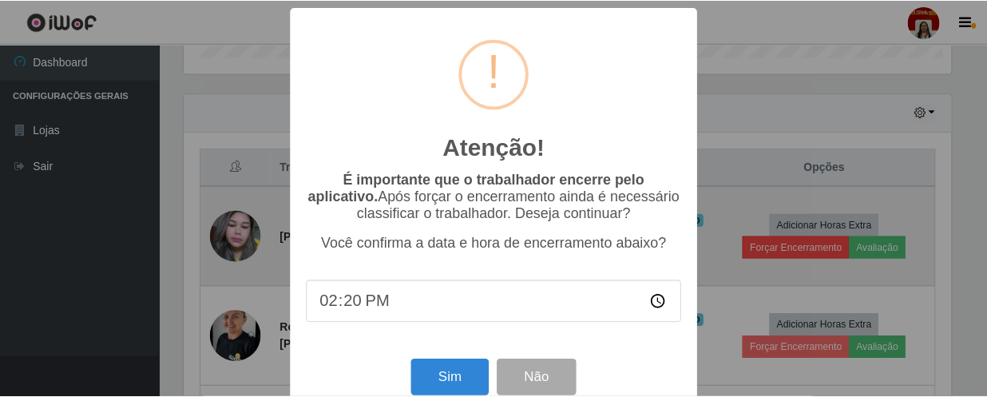
scroll to position [331, 770]
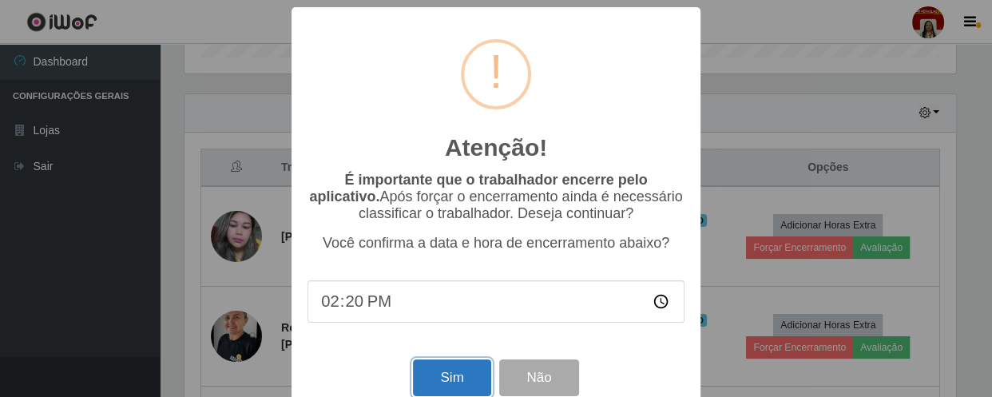
click at [461, 382] on button "Sim" at bounding box center [451, 378] width 77 height 38
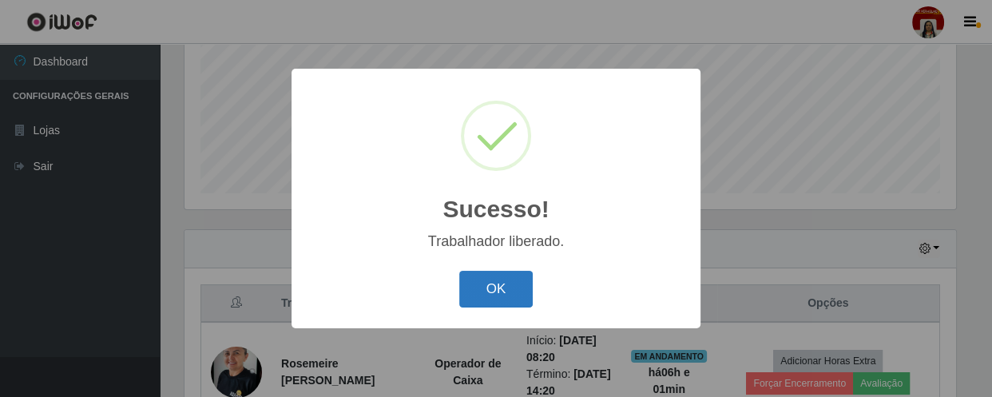
click at [503, 287] on button "OK" at bounding box center [496, 290] width 74 height 38
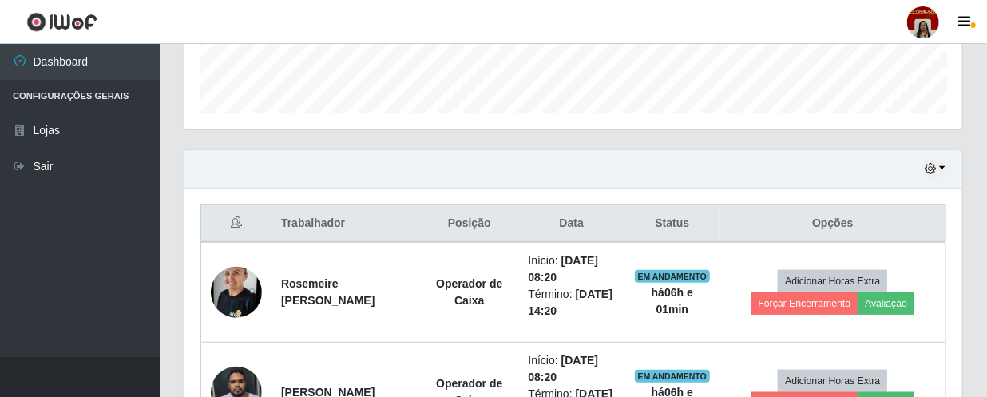
scroll to position [596, 0]
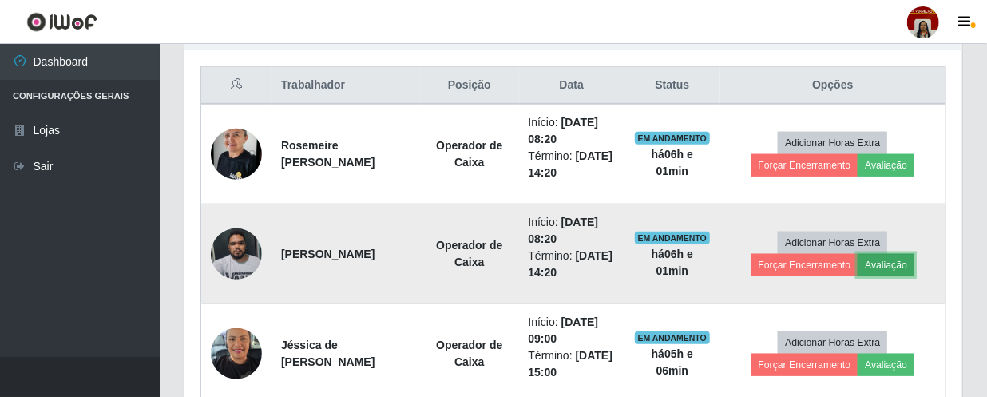
click at [897, 263] on button "Avaliação" at bounding box center [885, 265] width 57 height 22
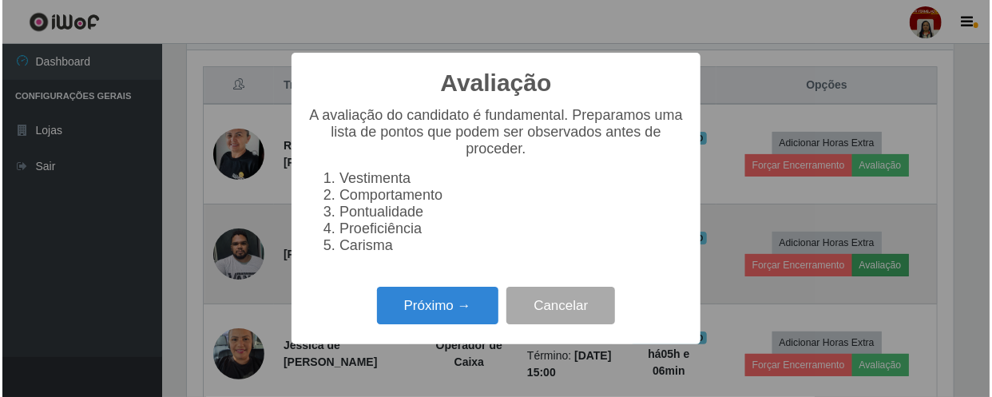
scroll to position [331, 770]
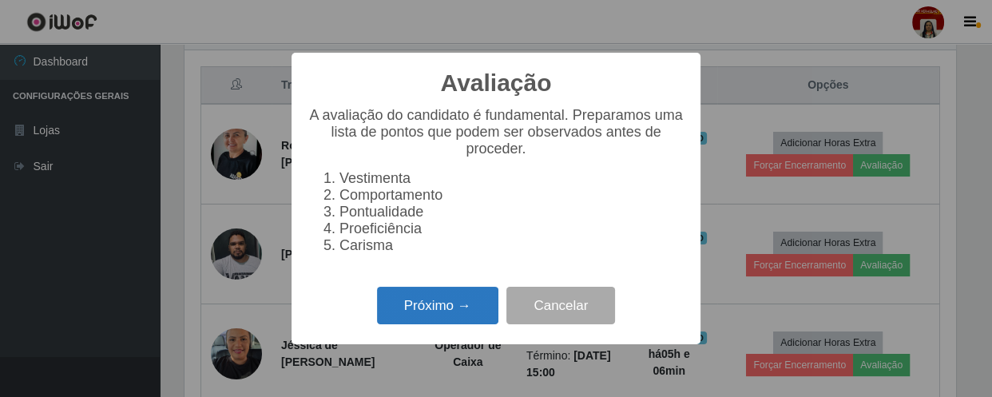
click at [459, 313] on button "Próximo →" at bounding box center [437, 306] width 121 height 38
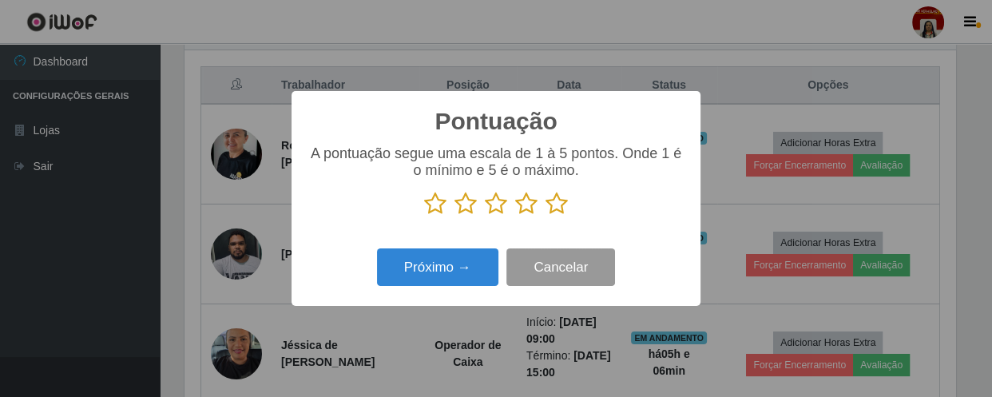
scroll to position [798027, 797586]
click at [565, 208] on icon at bounding box center [556, 204] width 22 height 24
click at [545, 216] on input "radio" at bounding box center [545, 216] width 0 height 0
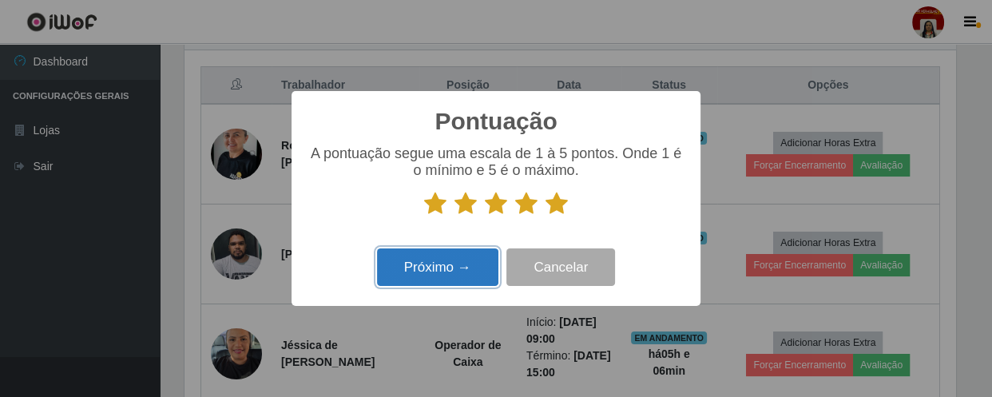
click at [465, 259] on button "Próximo →" at bounding box center [437, 267] width 121 height 38
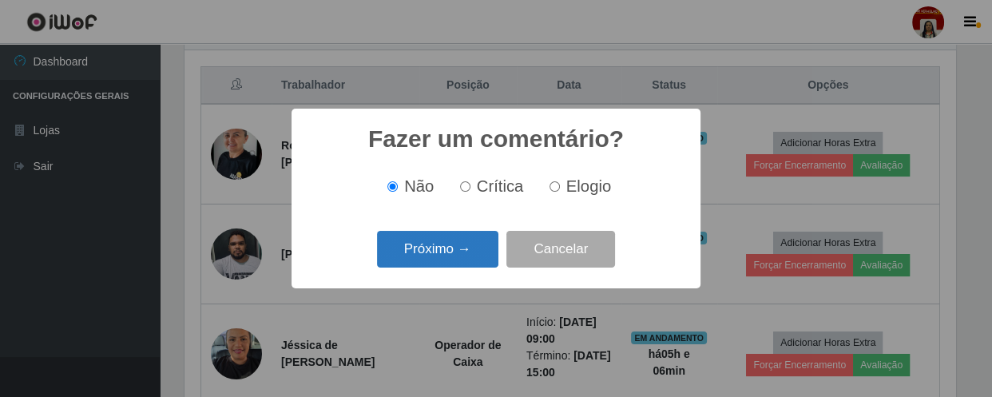
click at [451, 244] on button "Próximo →" at bounding box center [437, 250] width 121 height 38
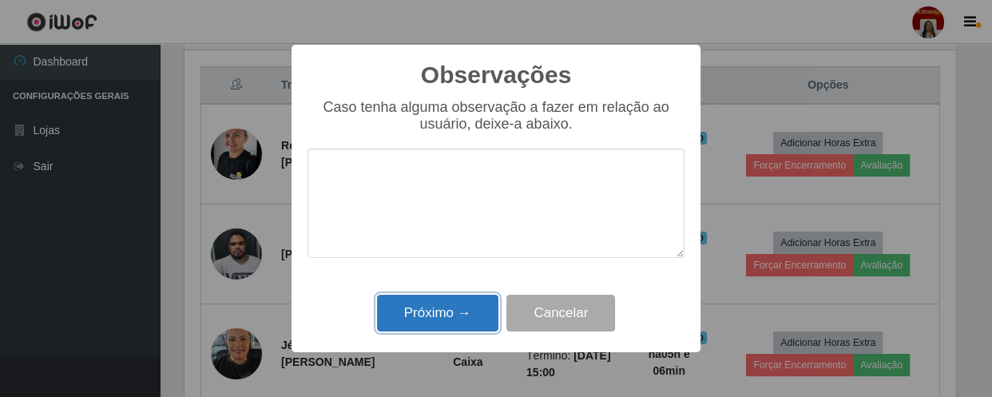
click at [479, 320] on button "Próximo →" at bounding box center [437, 314] width 121 height 38
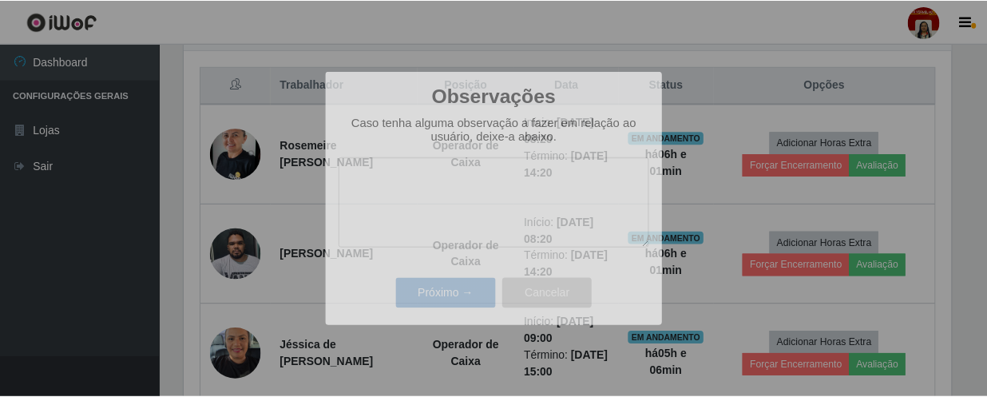
scroll to position [331, 778]
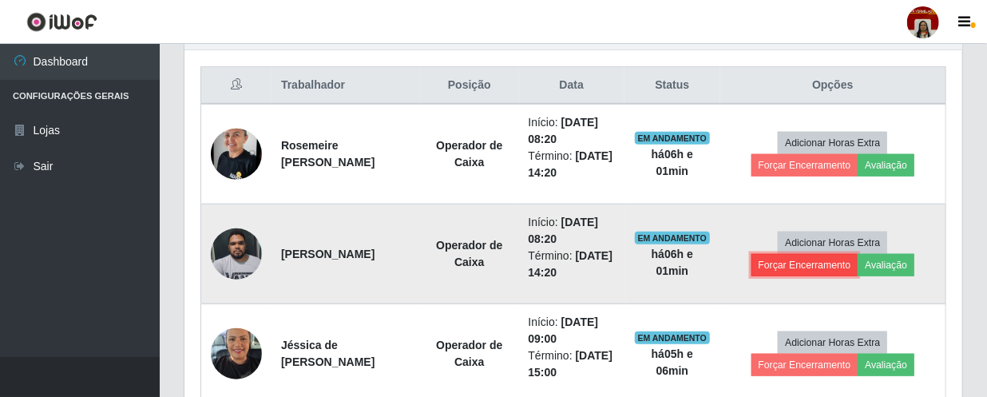
click at [817, 263] on button "Forçar Encerramento" at bounding box center [804, 265] width 107 height 22
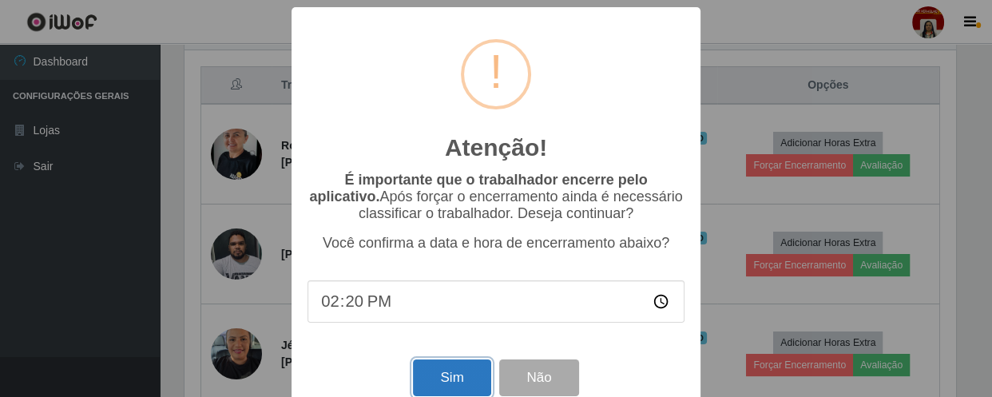
click at [446, 376] on button "Sim" at bounding box center [451, 378] width 77 height 38
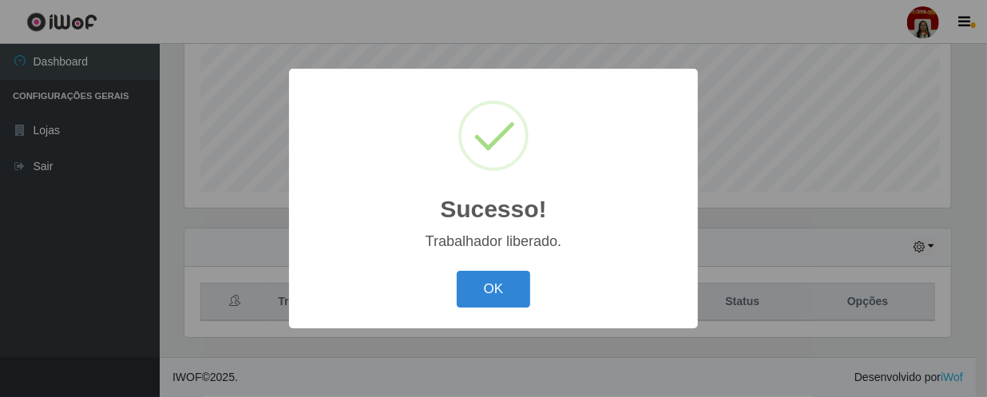
scroll to position [798027, 797586]
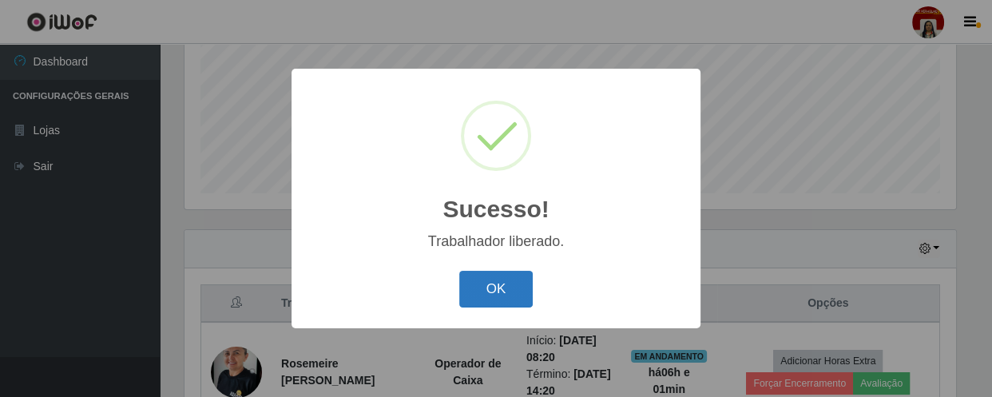
click at [503, 279] on button "OK" at bounding box center [496, 290] width 74 height 38
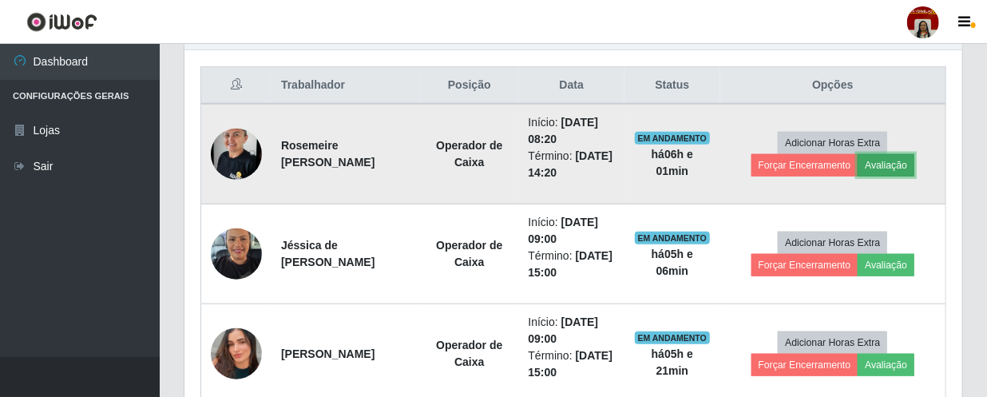
click at [886, 162] on button "Avaliação" at bounding box center [885, 165] width 57 height 22
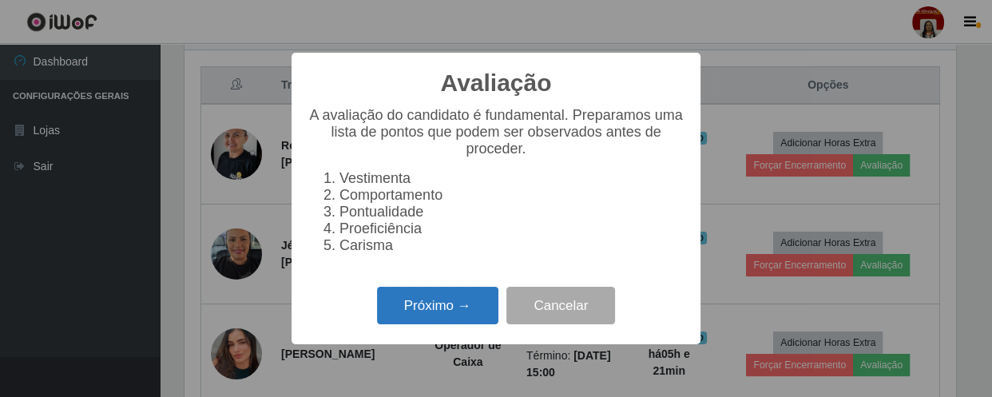
click at [406, 318] on button "Próximo →" at bounding box center [437, 306] width 121 height 38
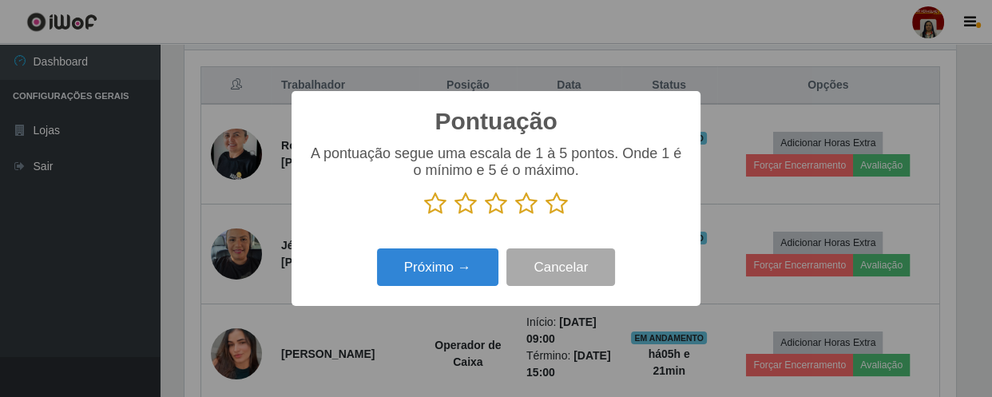
click at [549, 204] on icon at bounding box center [556, 204] width 22 height 24
click at [545, 216] on input "radio" at bounding box center [545, 216] width 0 height 0
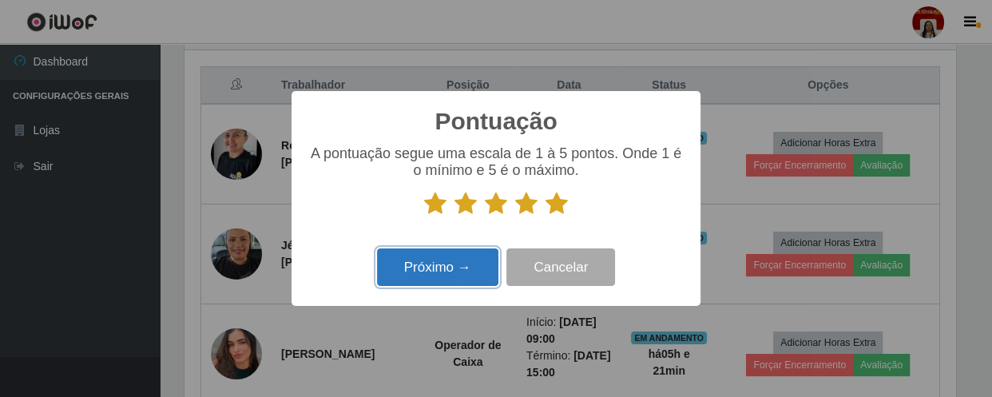
click at [477, 255] on button "Próximo →" at bounding box center [437, 267] width 121 height 38
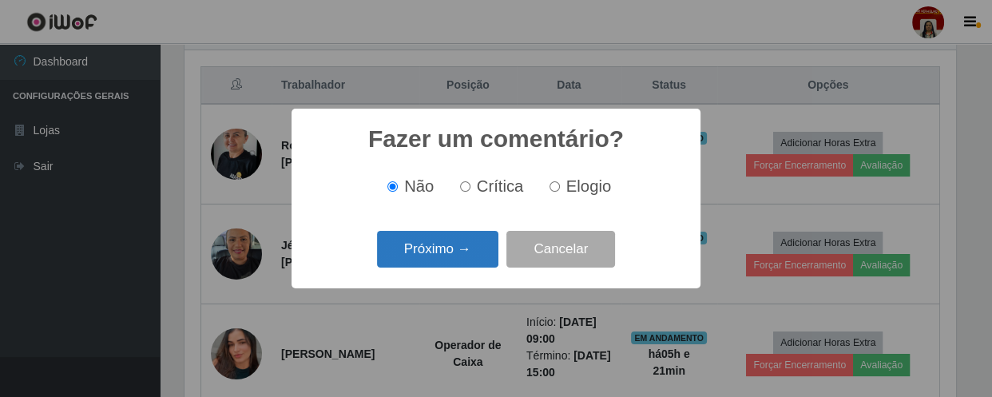
click at [471, 266] on button "Próximo →" at bounding box center [437, 250] width 121 height 38
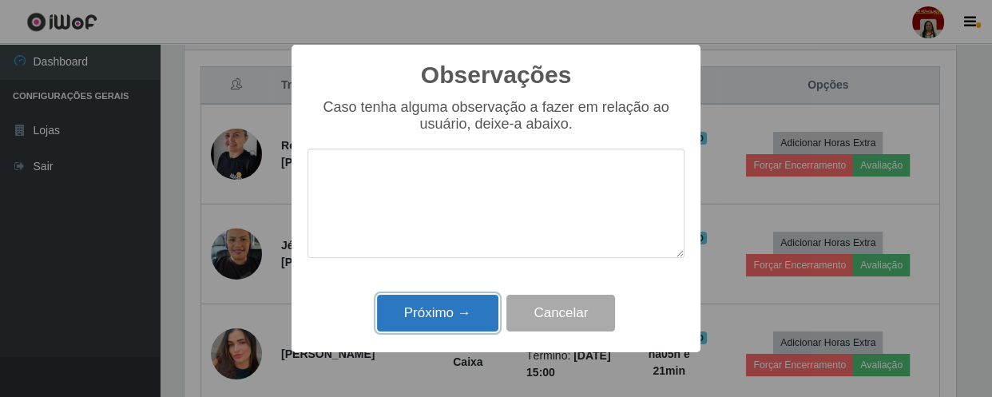
click at [464, 318] on button "Próximo →" at bounding box center [437, 314] width 121 height 38
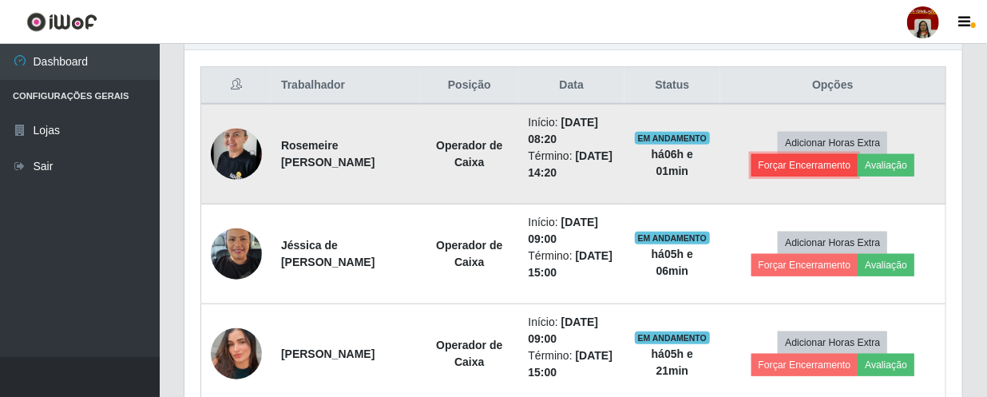
click at [804, 168] on button "Forçar Encerramento" at bounding box center [804, 165] width 107 height 22
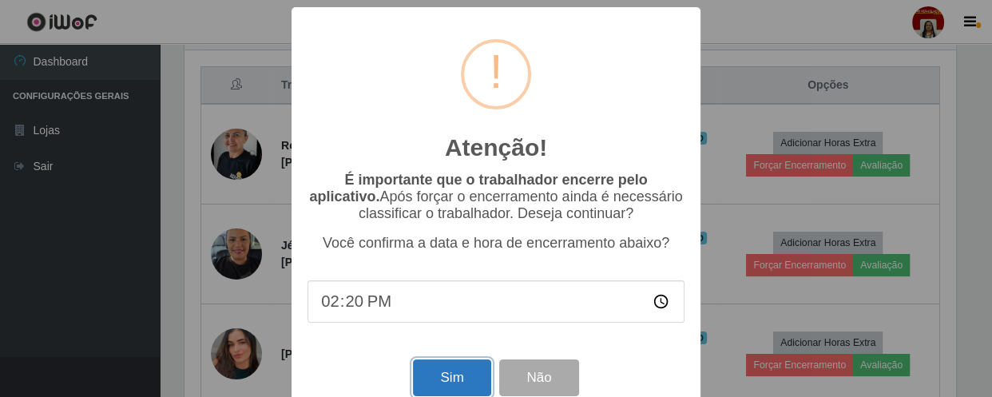
click at [430, 385] on button "Sim" at bounding box center [451, 378] width 77 height 38
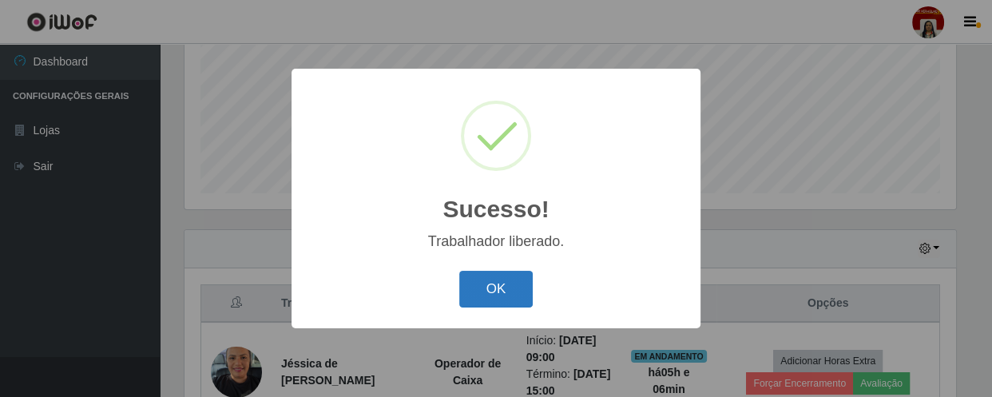
click at [496, 282] on button "OK" at bounding box center [496, 290] width 74 height 38
